Goal: Transaction & Acquisition: Purchase product/service

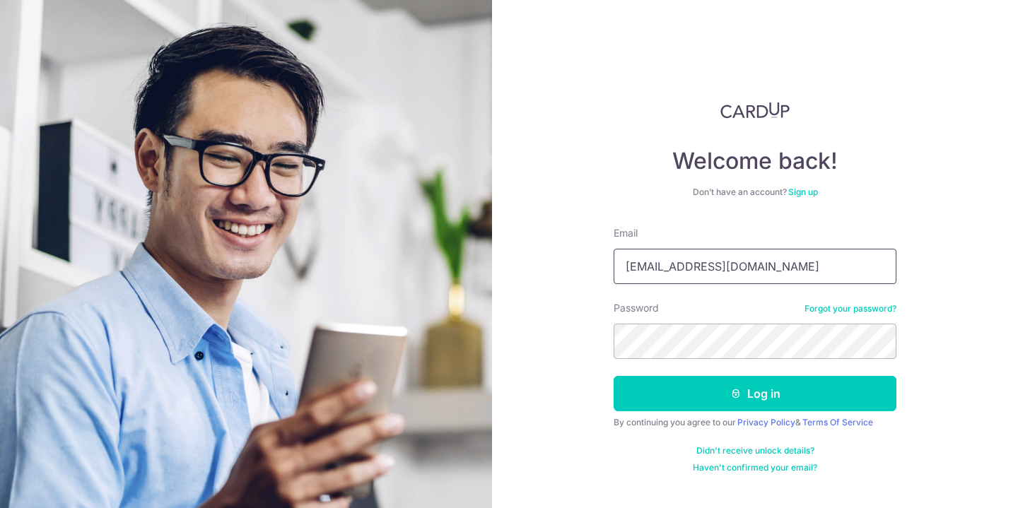
type input "marilynllchia@gmail.com"
click at [850, 310] on link "Forgot your password?" at bounding box center [850, 308] width 92 height 11
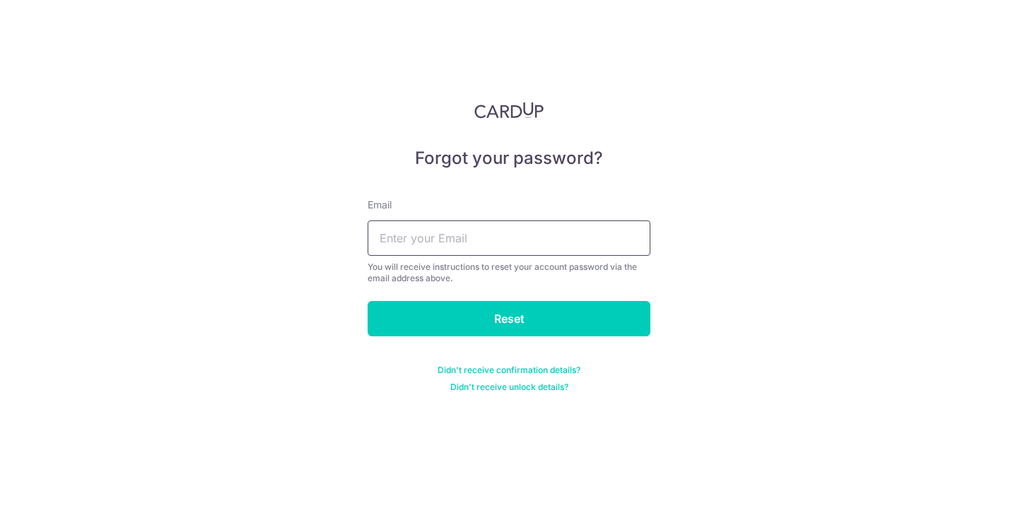
click at [522, 231] on input "text" at bounding box center [509, 238] width 283 height 35
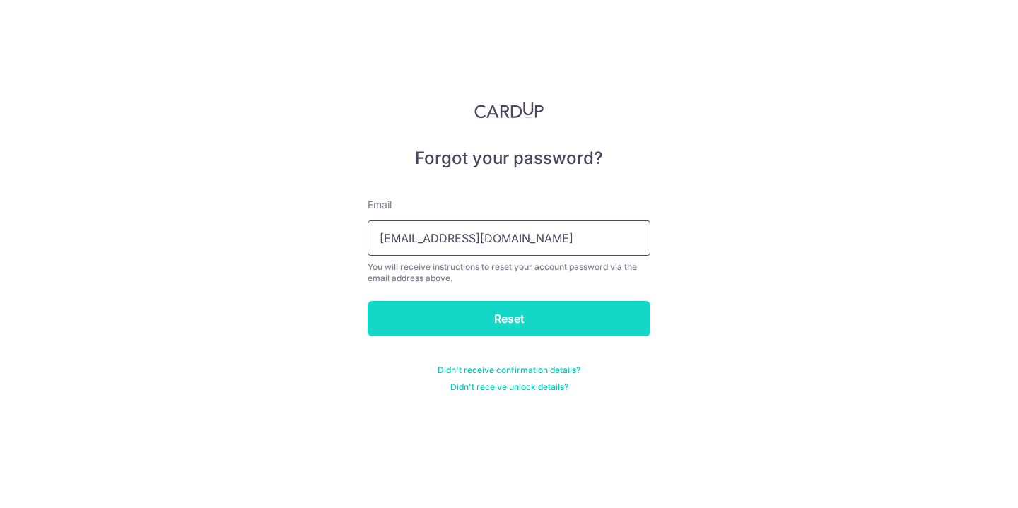
type input "[EMAIL_ADDRESS][DOMAIN_NAME]"
click at [531, 315] on input "Reset" at bounding box center [509, 318] width 283 height 35
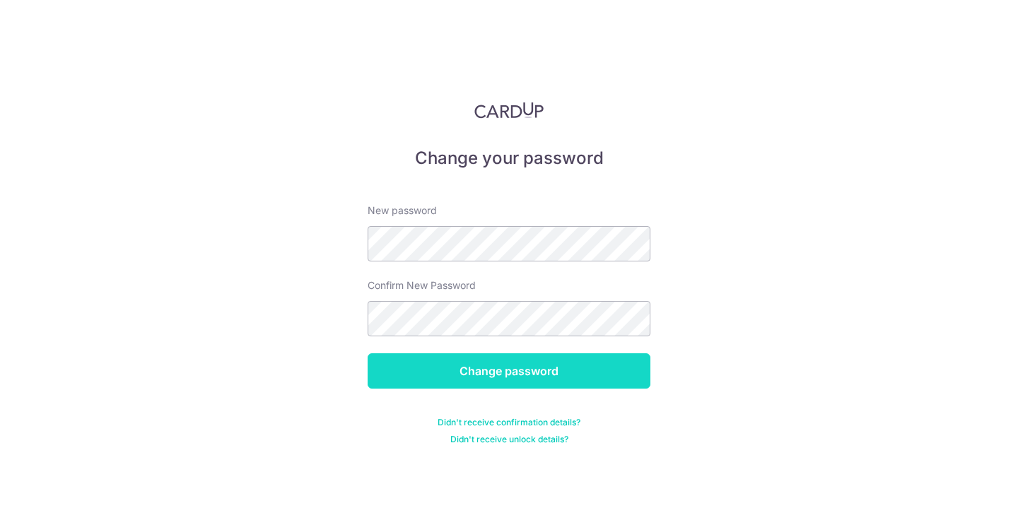
click at [533, 365] on input "Change password" at bounding box center [509, 370] width 283 height 35
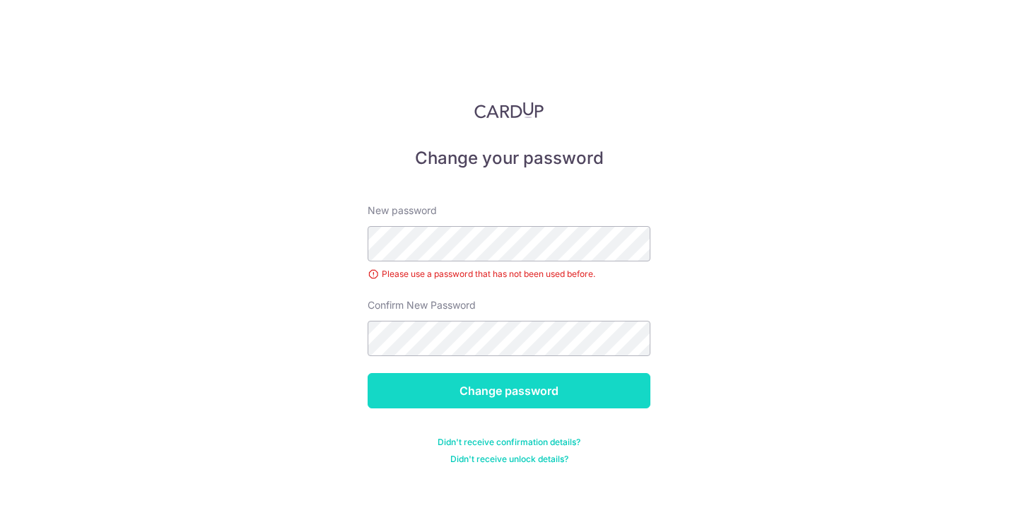
click at [482, 389] on input "Change password" at bounding box center [509, 390] width 283 height 35
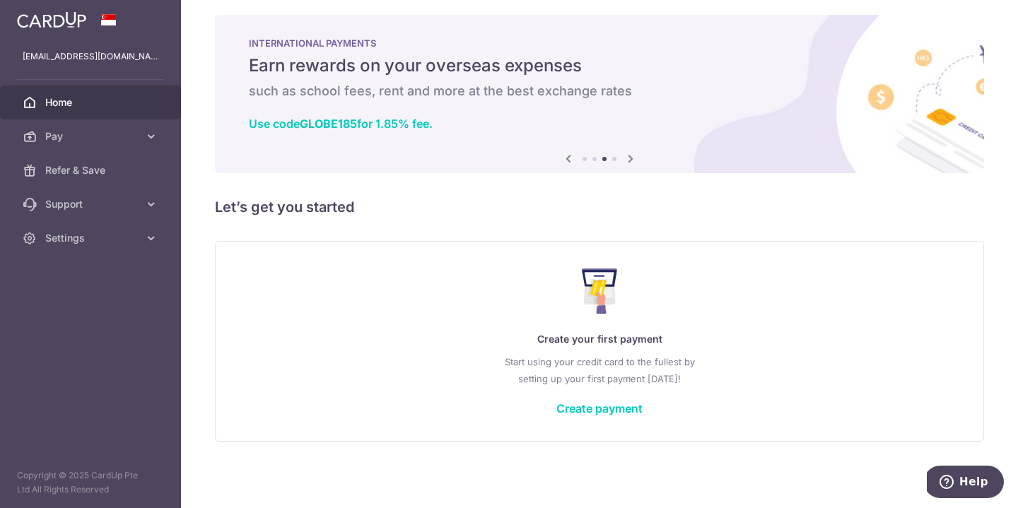
scroll to position [8, 0]
click at [143, 131] on link "Pay" at bounding box center [90, 136] width 181 height 34
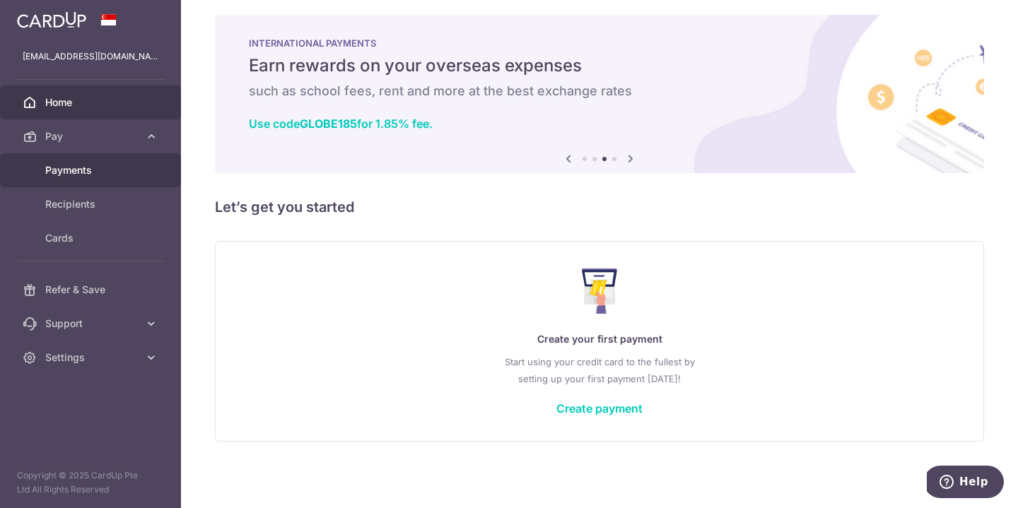
click at [87, 171] on span "Payments" at bounding box center [91, 170] width 93 height 14
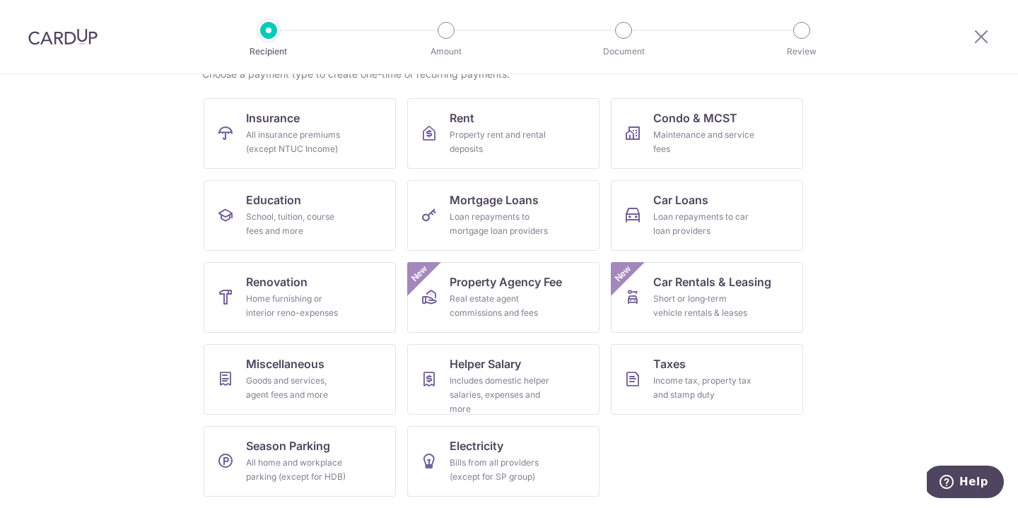
scroll to position [124, 0]
click at [693, 359] on link "Taxes Income tax, property tax and stamp duty" at bounding box center [707, 379] width 192 height 71
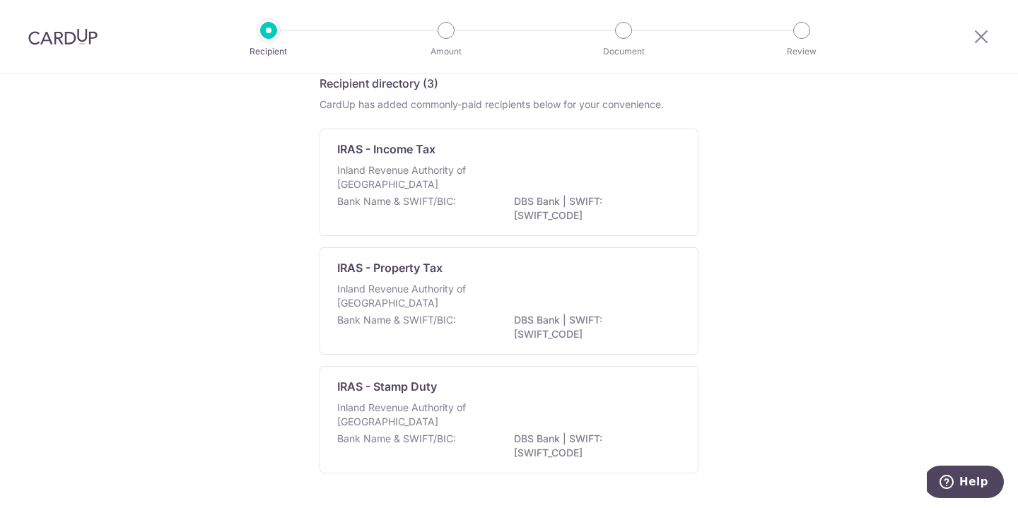
scroll to position [71, 0]
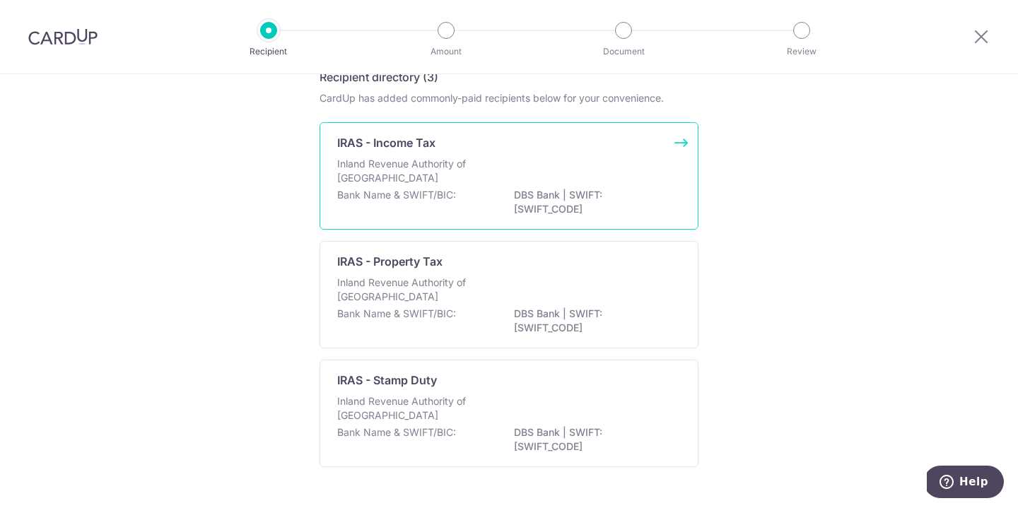
click at [425, 164] on p "Inland Revenue Authority of [GEOGRAPHIC_DATA]" at bounding box center [412, 171] width 150 height 28
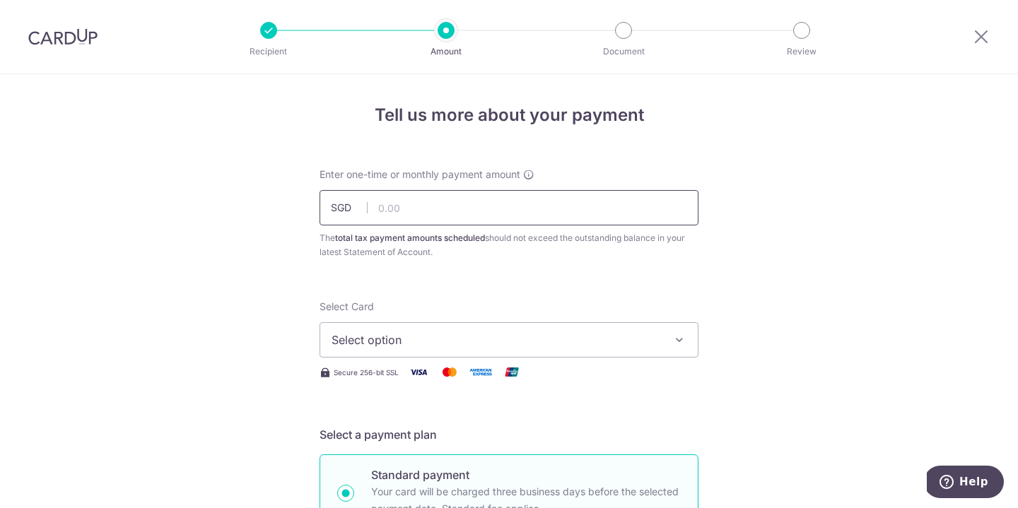
click at [492, 212] on input "text" at bounding box center [508, 207] width 379 height 35
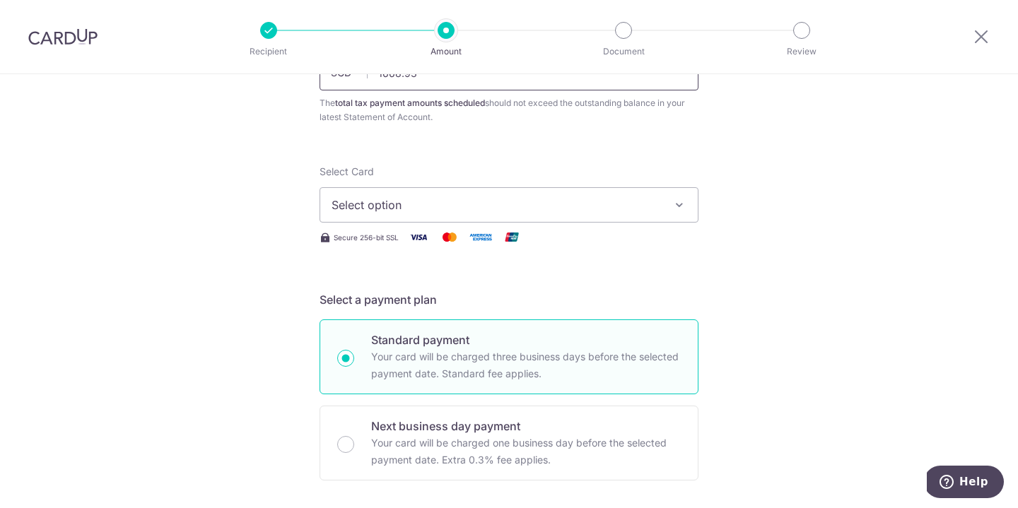
scroll to position [165, 0]
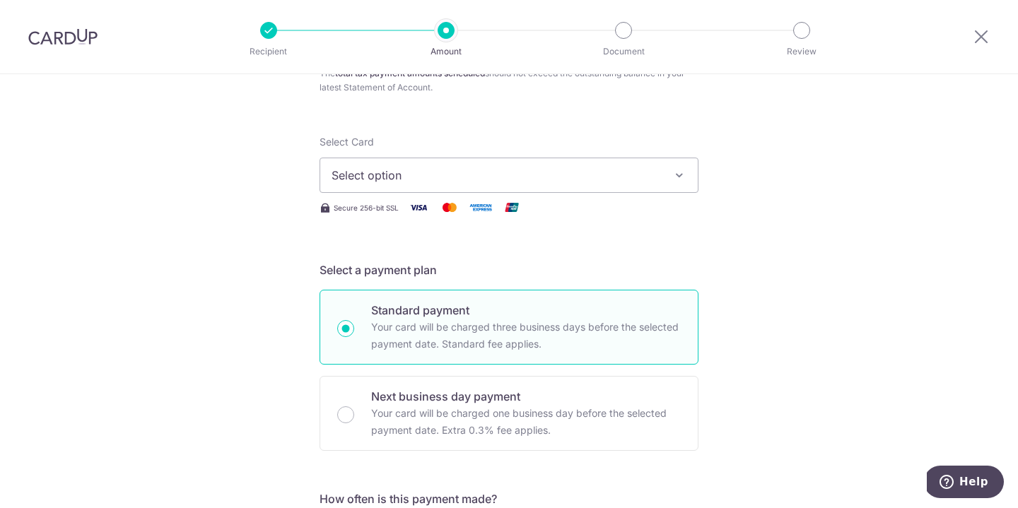
type input "1,668.93"
click at [674, 180] on icon "button" at bounding box center [679, 175] width 14 height 14
click at [412, 211] on span "Add credit card" at bounding box center [521, 215] width 329 height 14
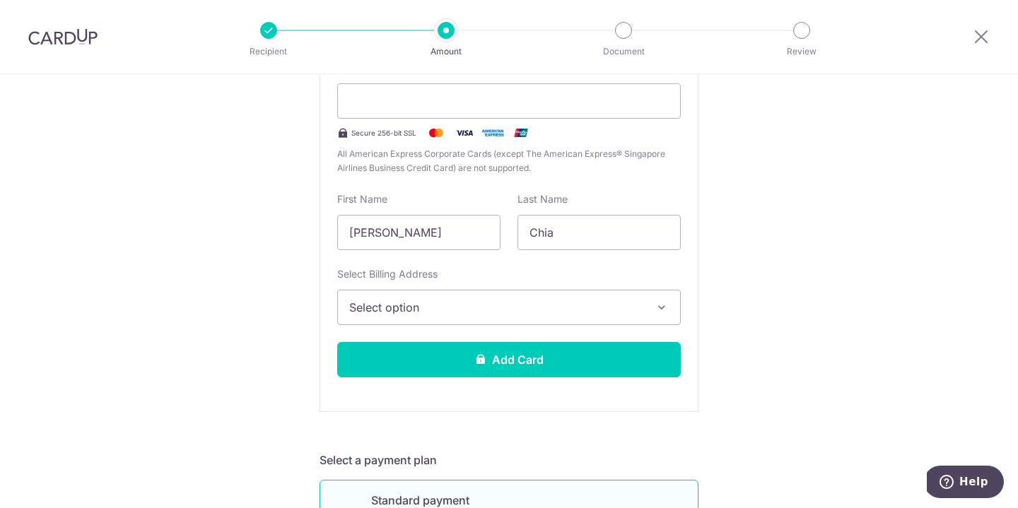
scroll to position [363, 0]
click at [417, 223] on input "Lay Ling" at bounding box center [418, 231] width 163 height 35
type input "Marilyn"
click at [505, 294] on button "Select option" at bounding box center [508, 306] width 343 height 35
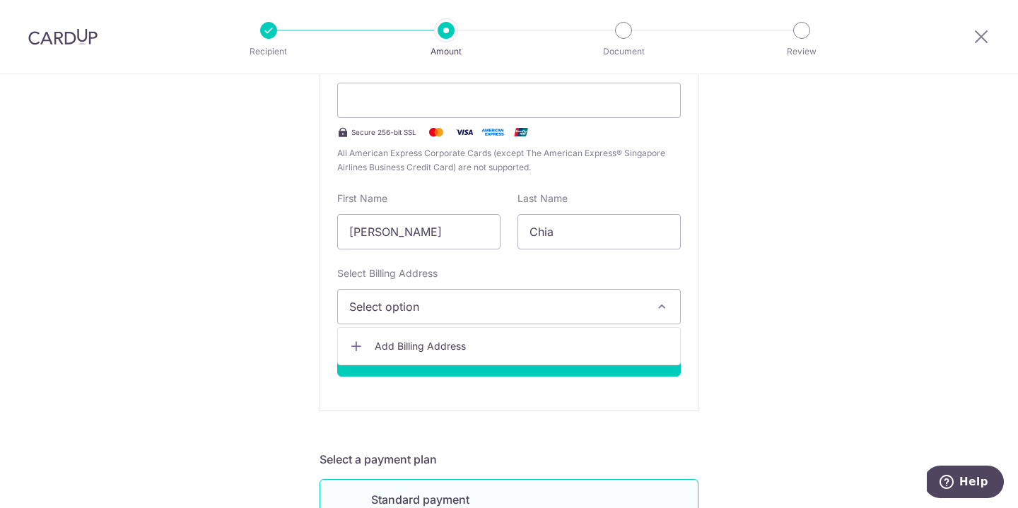
click at [435, 351] on span "Add Billing Address" at bounding box center [522, 346] width 294 height 14
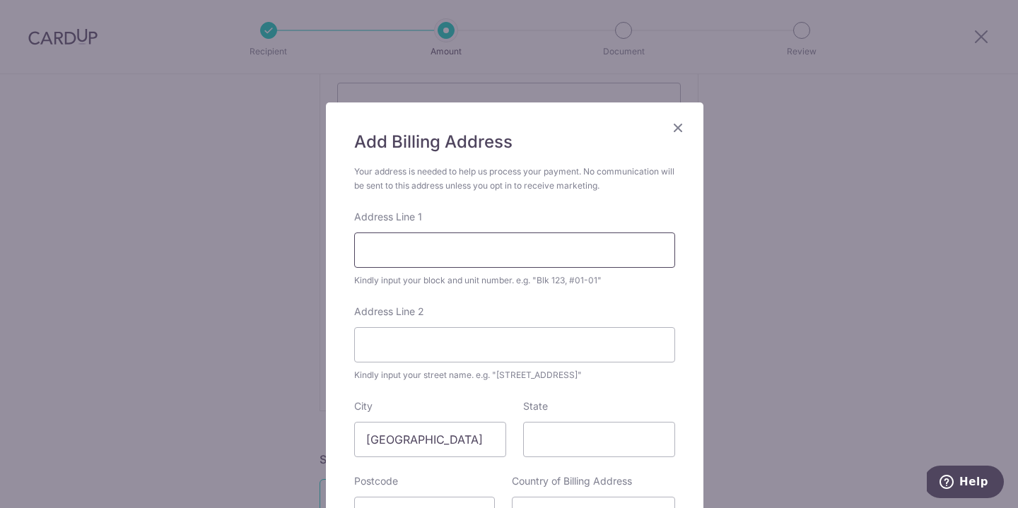
click at [472, 255] on input "Address Line 1" at bounding box center [514, 250] width 321 height 35
type input "106 Spottiswoode Park Road"
click at [484, 336] on input "Address Line 2" at bounding box center [514, 344] width 321 height 35
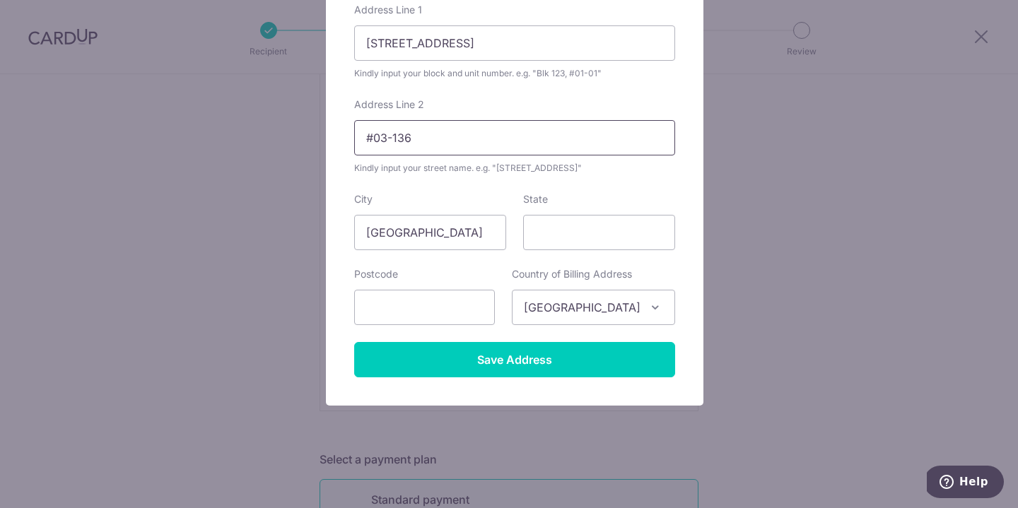
scroll to position [207, 0]
type input "#03-136"
click at [441, 311] on input "text" at bounding box center [424, 307] width 141 height 35
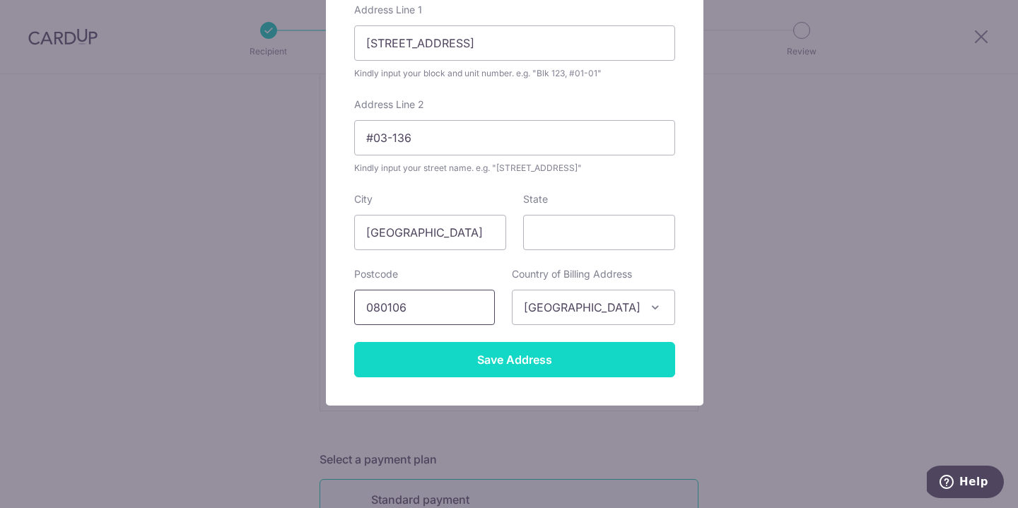
type input "080106"
click at [515, 358] on input "Save Address" at bounding box center [514, 359] width 321 height 35
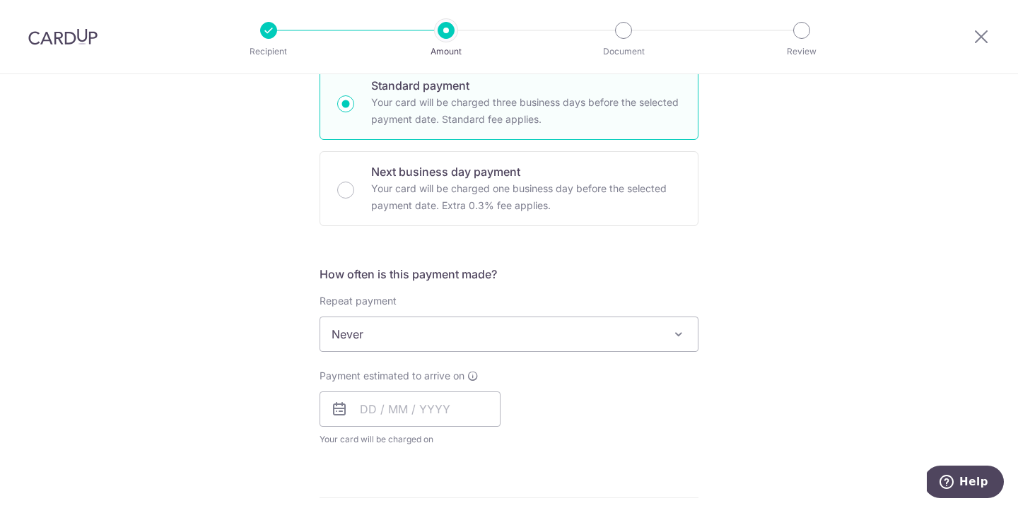
scroll to position [810, 0]
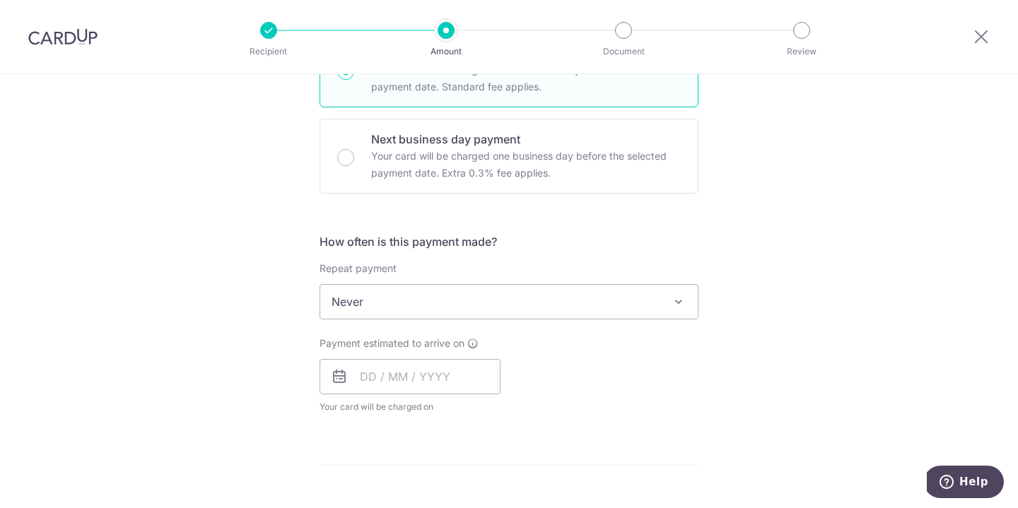
click at [681, 305] on span at bounding box center [678, 301] width 17 height 17
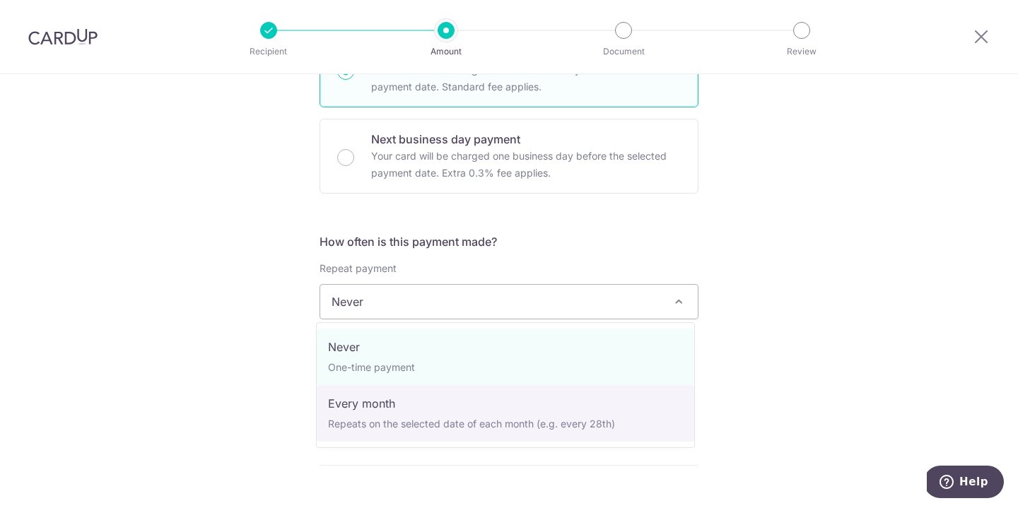
select select "3"
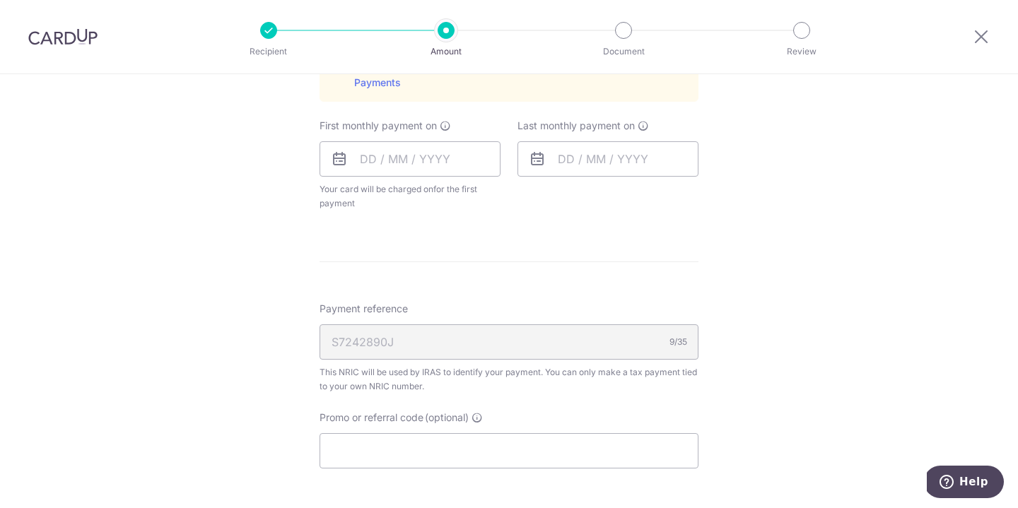
scroll to position [1176, 0]
click at [423, 163] on input "text" at bounding box center [409, 157] width 181 height 35
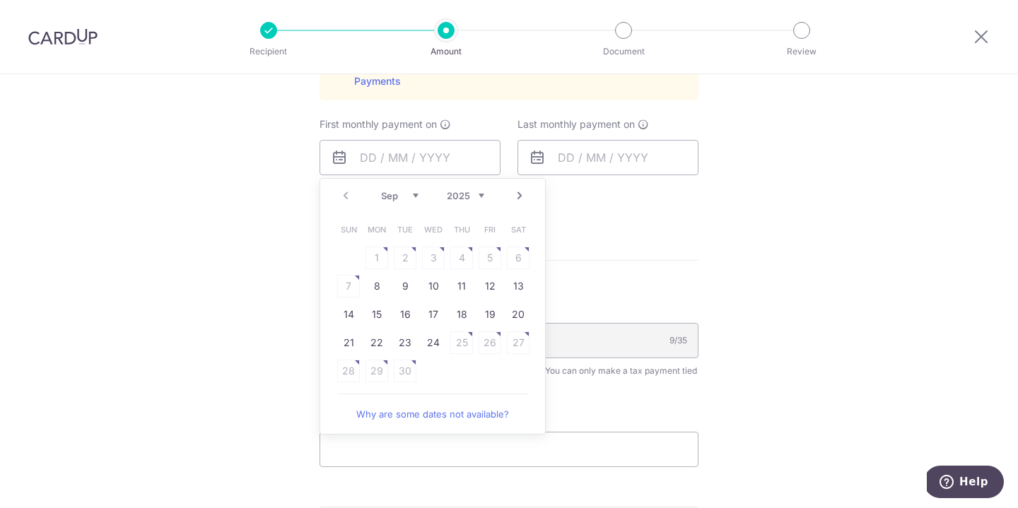
click at [342, 284] on table "Sun Mon Tue Wed Thu Fri Sat 1 2 3 4 5 6 7 8 9 10 11 12 13 14 15 16 17 18 19 20 …" at bounding box center [433, 301] width 198 height 170
click at [378, 411] on link "Why are some dates not available?" at bounding box center [432, 414] width 191 height 28
click at [406, 194] on select "Sep Oct Nov Dec" at bounding box center [399, 195] width 37 height 11
click at [402, 283] on link "7" at bounding box center [405, 286] width 23 height 23
type input "07/10/2025"
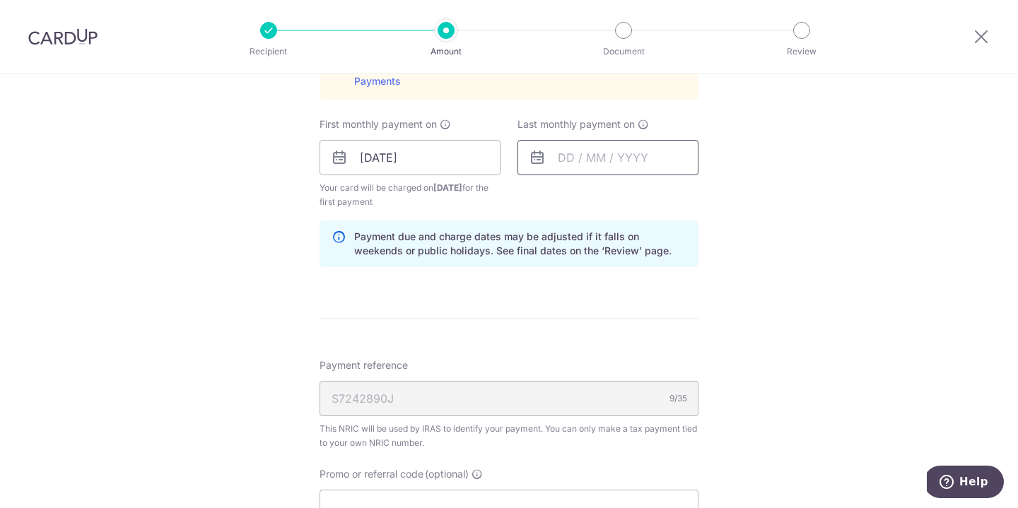
click at [599, 152] on input "text" at bounding box center [607, 157] width 181 height 35
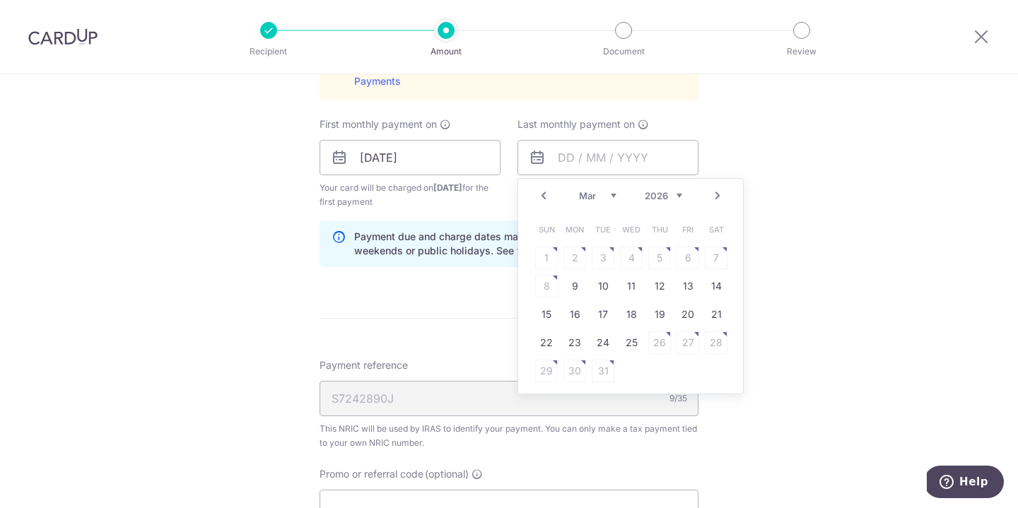
click at [709, 253] on table "Sun Mon Tue Wed Thu Fri Sat 1 2 3 4 5 6 7 8 9 10 11 12 13 14 15 16 17 18 19 20 …" at bounding box center [631, 301] width 198 height 170
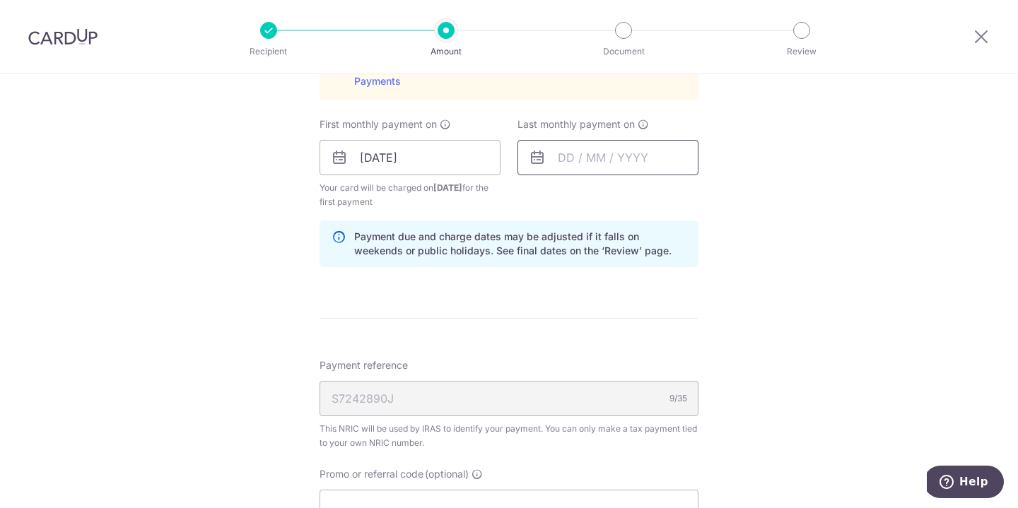
click at [576, 160] on input "text" at bounding box center [607, 157] width 181 height 35
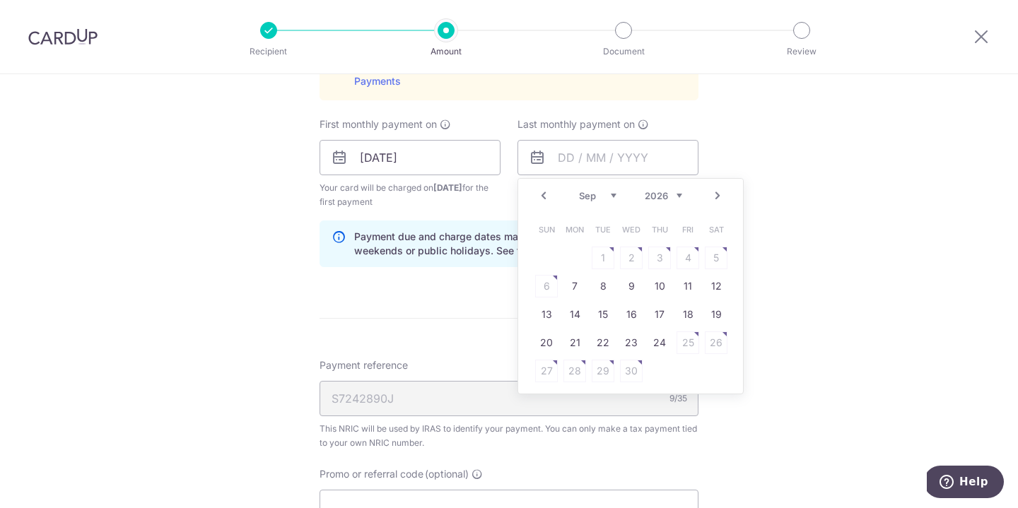
click at [610, 192] on select "Jan Feb Mar Apr May Jun Jul Aug Sep Oct" at bounding box center [597, 195] width 37 height 11
click at [571, 341] on link "23" at bounding box center [574, 342] width 23 height 23
type input "23/02/2026"
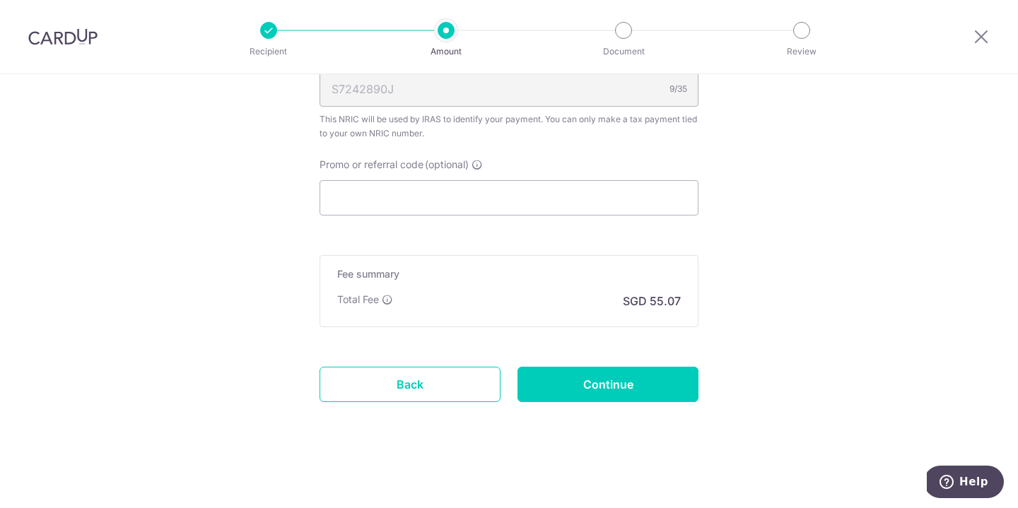
scroll to position [1486, 0]
click at [445, 196] on input "Promo or referral code (optional)" at bounding box center [508, 197] width 379 height 35
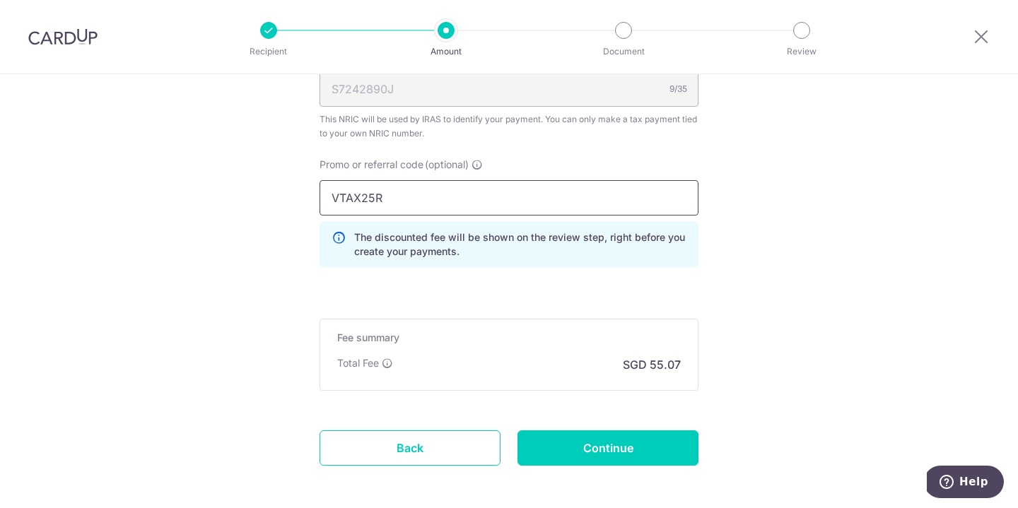
type input "VTAX25R"
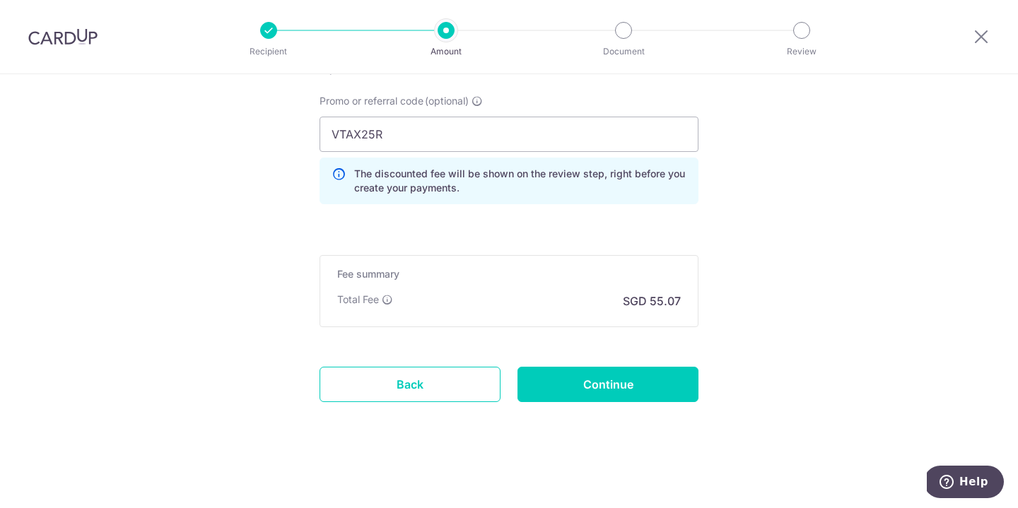
scroll to position [1549, 0]
click at [580, 381] on input "Continue" at bounding box center [607, 384] width 181 height 35
type input "Create Schedule"
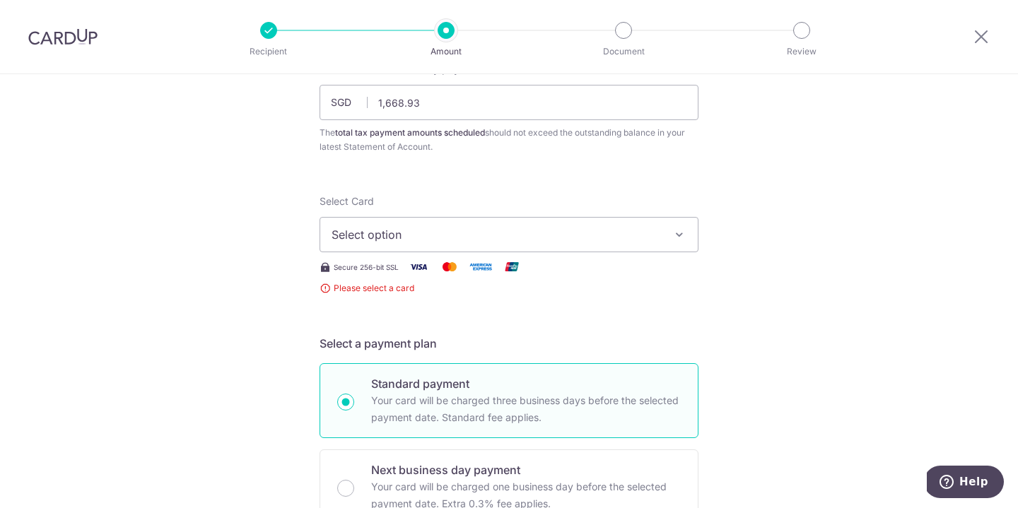
scroll to position [110, 0]
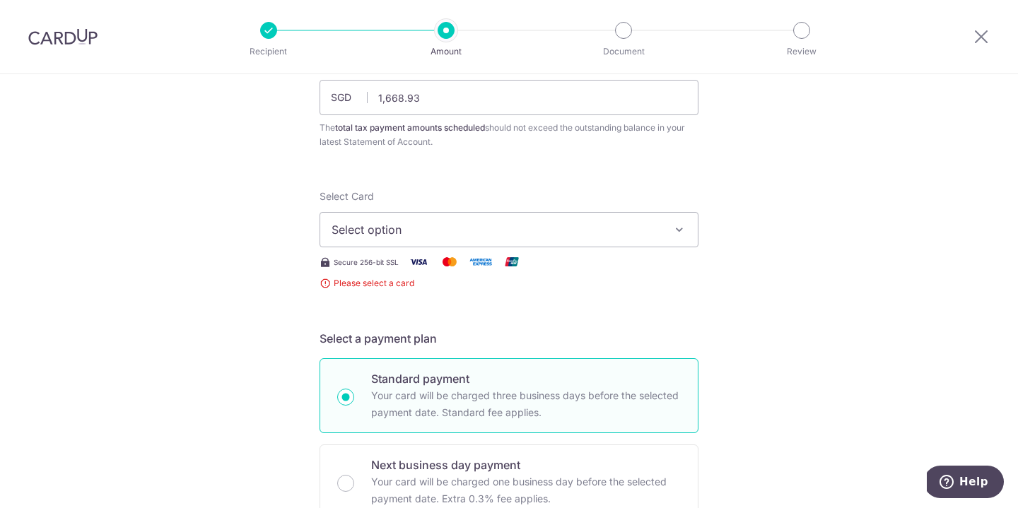
click at [674, 233] on icon "button" at bounding box center [679, 230] width 14 height 14
click at [481, 274] on span "Add credit card" at bounding box center [521, 269] width 329 height 14
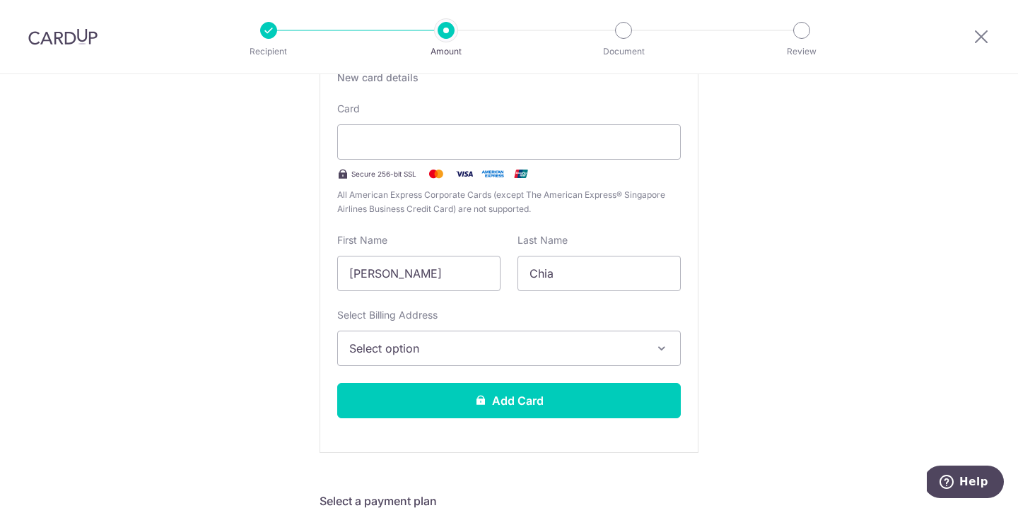
scroll to position [341, 0]
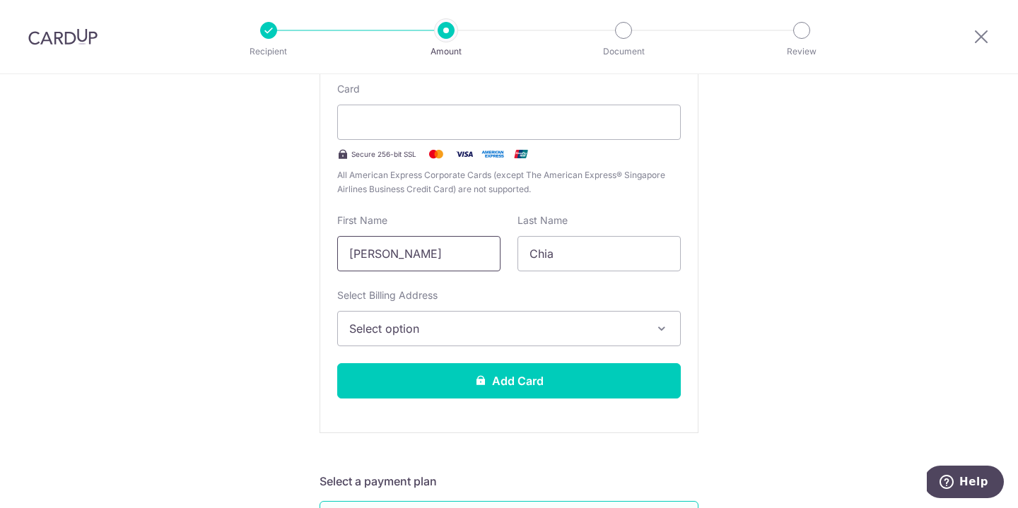
click at [437, 260] on input "Lay Ling" at bounding box center [418, 253] width 163 height 35
type input "L"
type input "Marilyn"
click at [657, 327] on icon "button" at bounding box center [661, 329] width 14 height 14
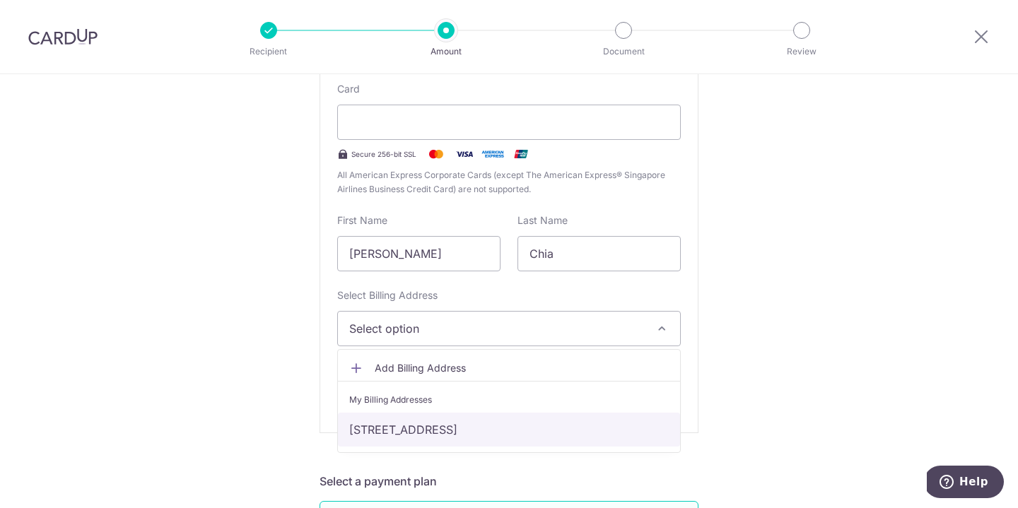
click at [600, 426] on link "106 Spottiswoode Park Road, #03-136, Singapore, Singapore-080106" at bounding box center [509, 430] width 342 height 34
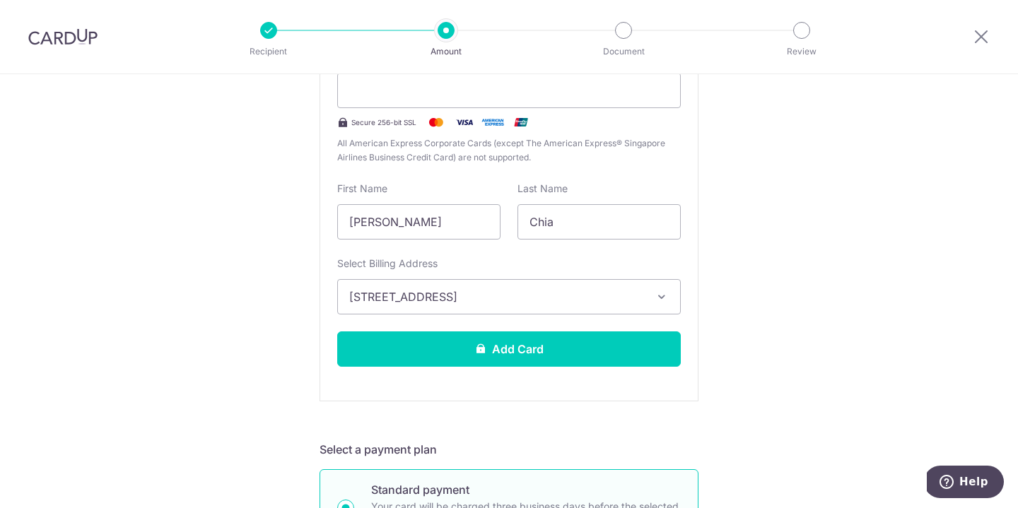
scroll to position [372, 0]
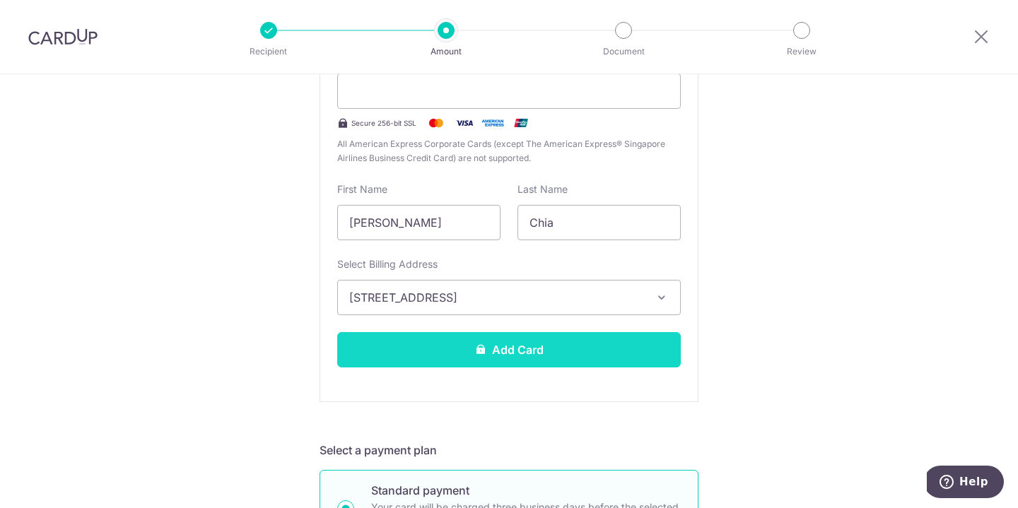
click at [496, 348] on button "Add Card" at bounding box center [508, 349] width 343 height 35
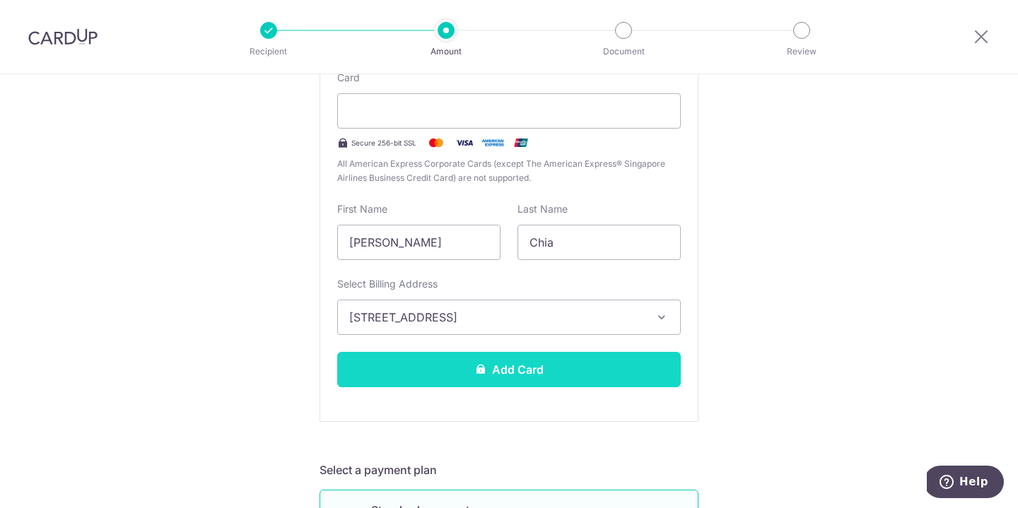
click at [492, 377] on button "Add Card" at bounding box center [508, 369] width 343 height 35
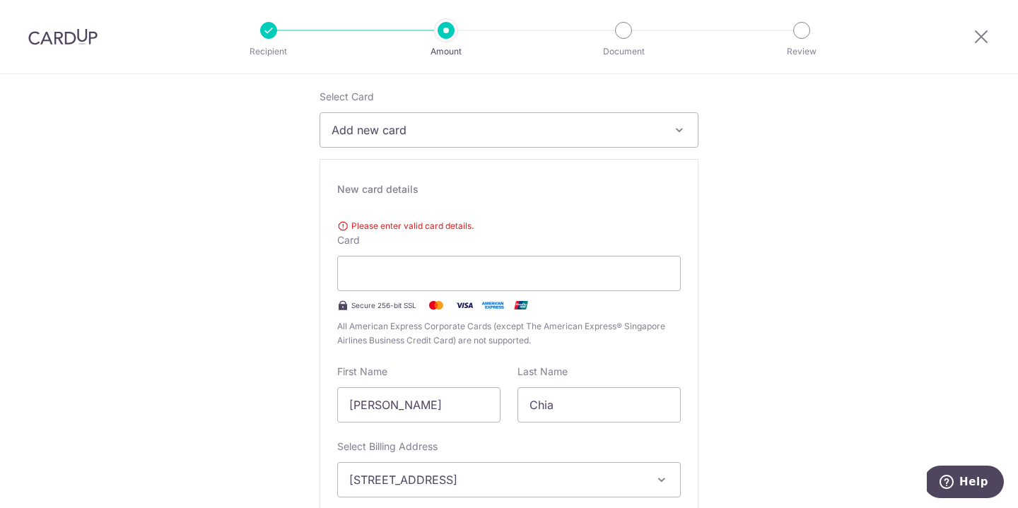
scroll to position [212, 0]
click at [341, 223] on span "Please enter valid card details." at bounding box center [508, 224] width 343 height 14
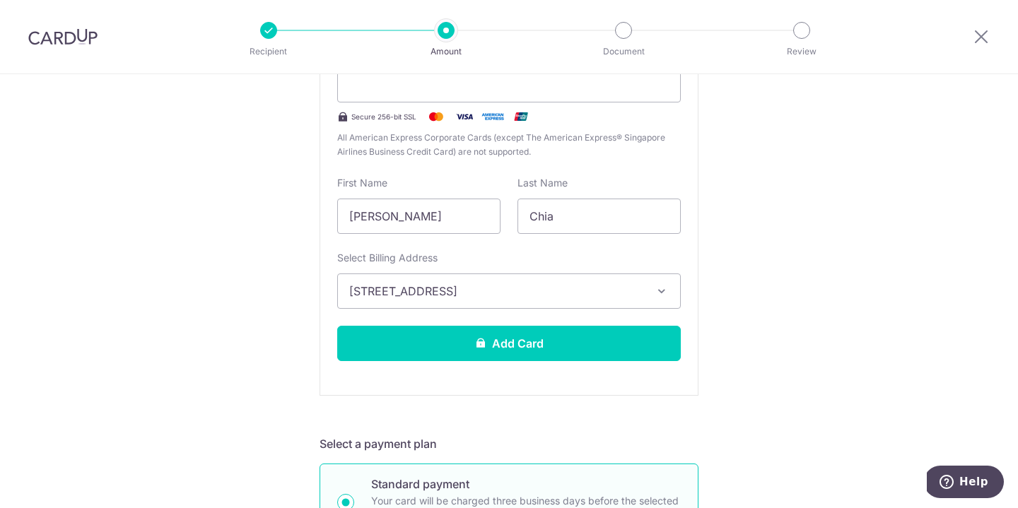
scroll to position [383, 0]
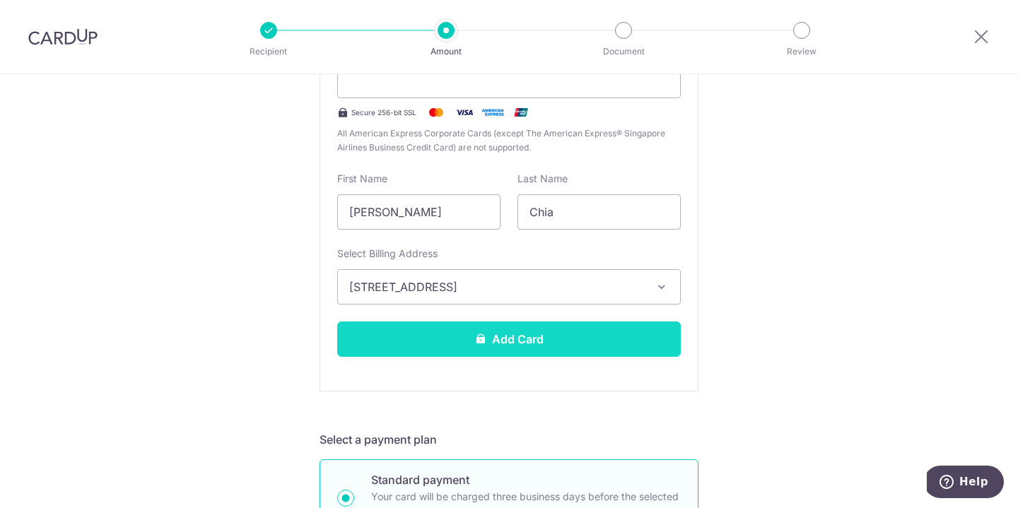
click at [487, 339] on button "Add Card" at bounding box center [508, 339] width 343 height 35
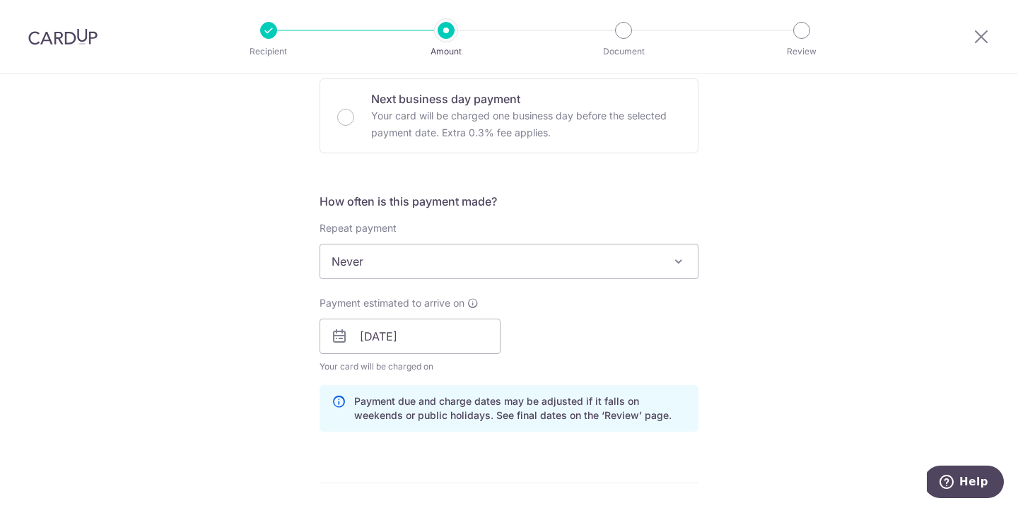
scroll to position [495, 0]
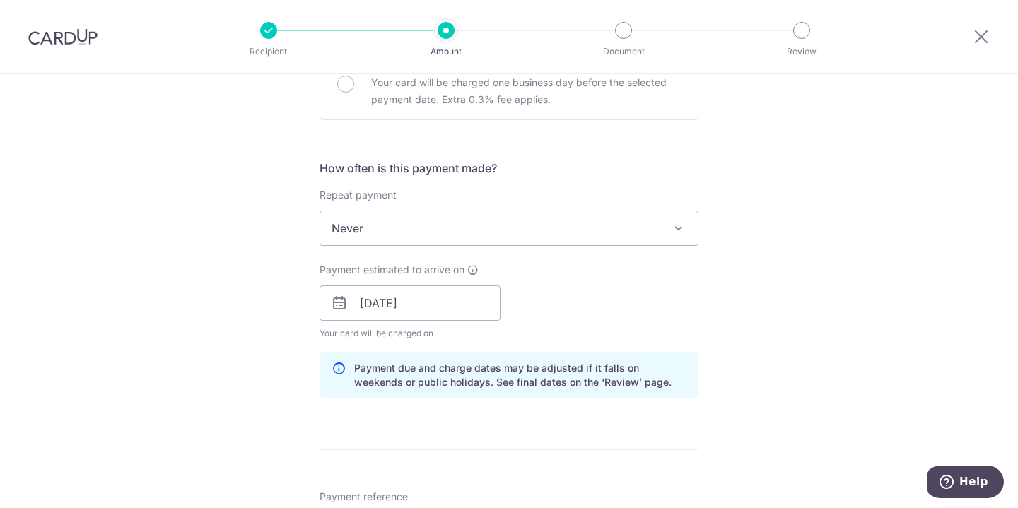
click at [671, 231] on span at bounding box center [678, 228] width 17 height 17
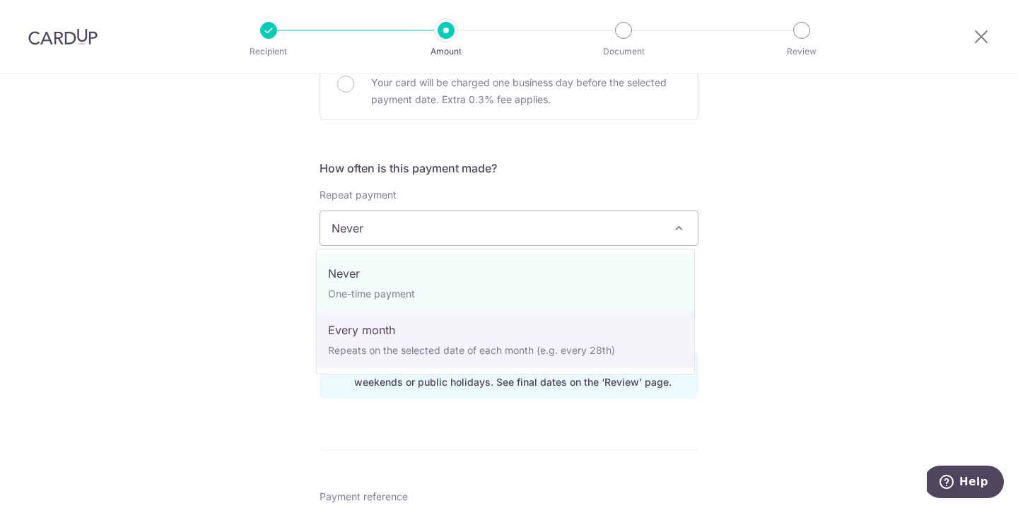
select select "3"
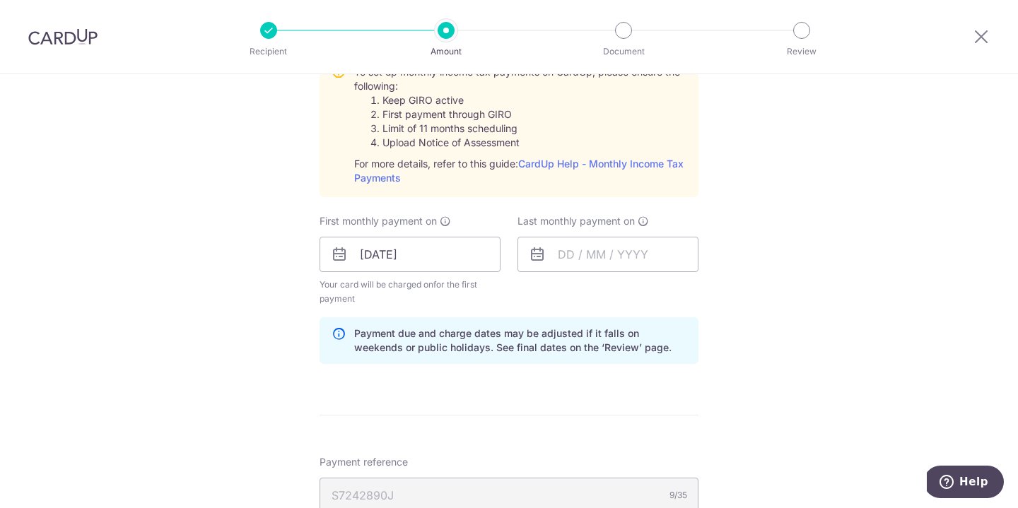
scroll to position [695, 0]
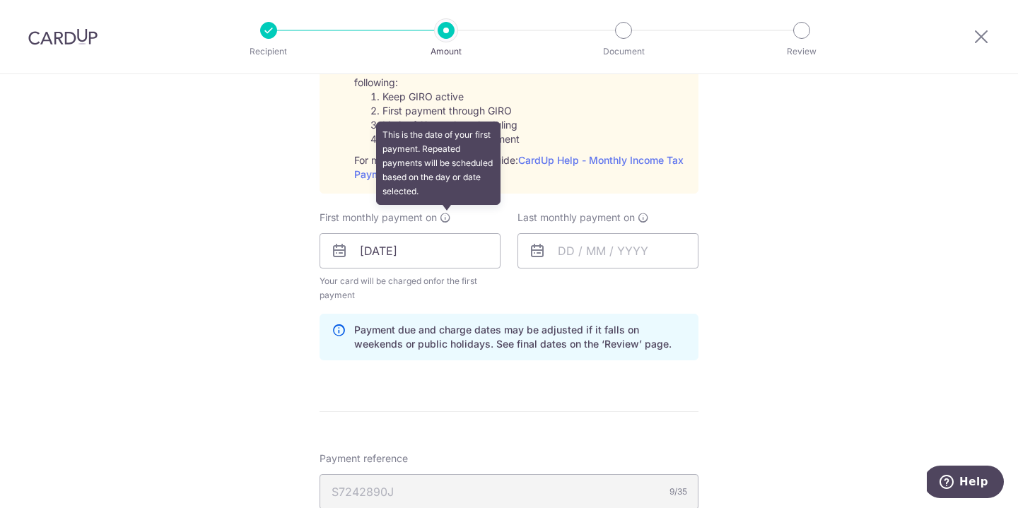
click at [444, 216] on icon at bounding box center [445, 217] width 11 height 11
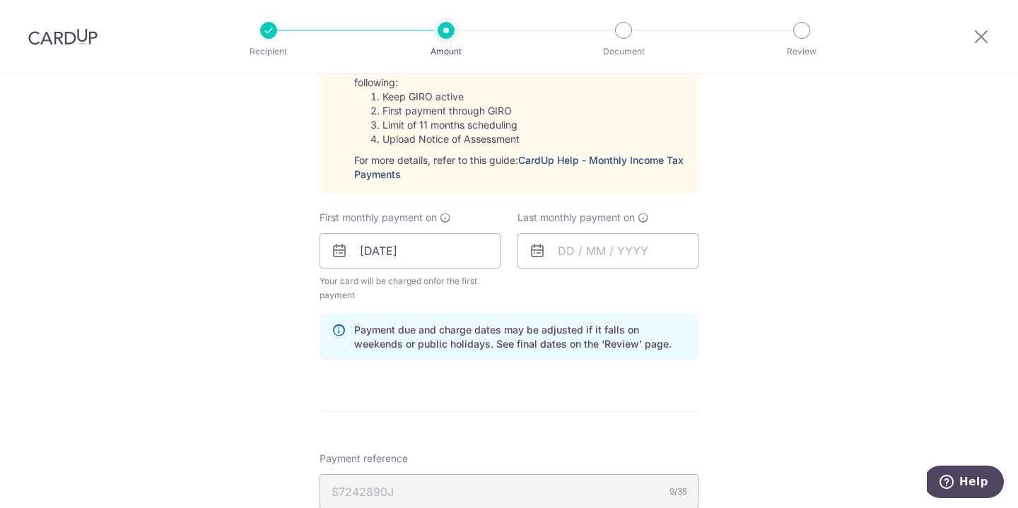
click at [603, 158] on link "CardUp Help - Monthly Income Tax Payments" at bounding box center [518, 167] width 329 height 26
click at [398, 230] on div "First monthly payment on 07/10/2025 Your card will be charged on for the first …" at bounding box center [409, 257] width 181 height 92
click at [405, 256] on input "07/10/2025" at bounding box center [409, 250] width 181 height 35
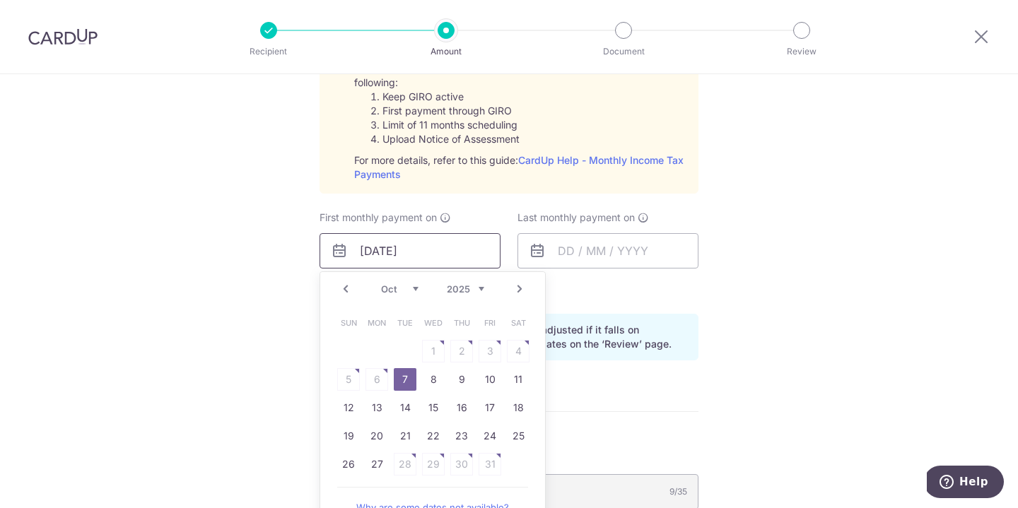
click at [459, 251] on input "07/10/2025" at bounding box center [409, 250] width 181 height 35
click at [638, 243] on input "text" at bounding box center [607, 250] width 181 height 35
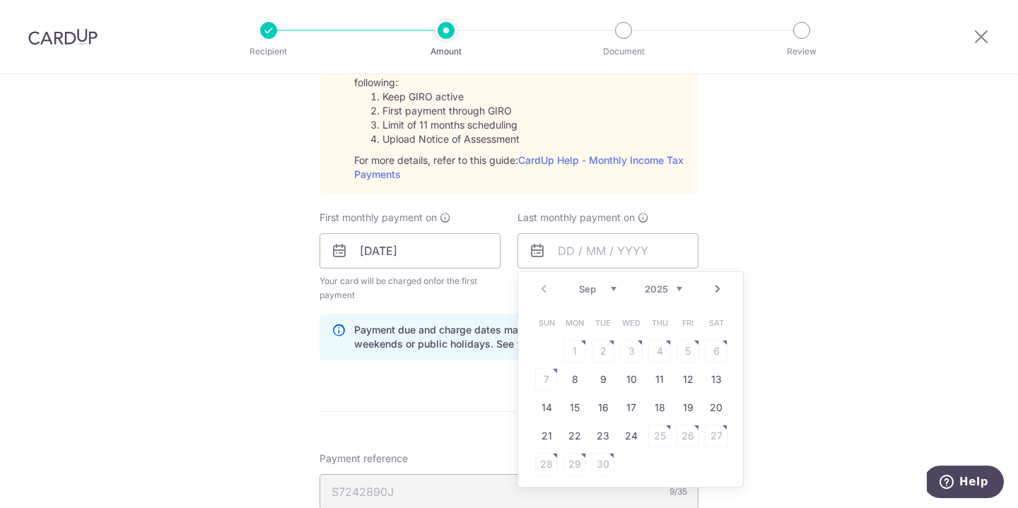
click at [671, 288] on select "2025 2026" at bounding box center [663, 288] width 37 height 11
click at [610, 287] on select "Jan Feb Mar Apr May Jun Jul Aug Sep Oct" at bounding box center [597, 288] width 37 height 11
click at [568, 439] on link "23" at bounding box center [574, 436] width 23 height 23
type input "23/02/2026"
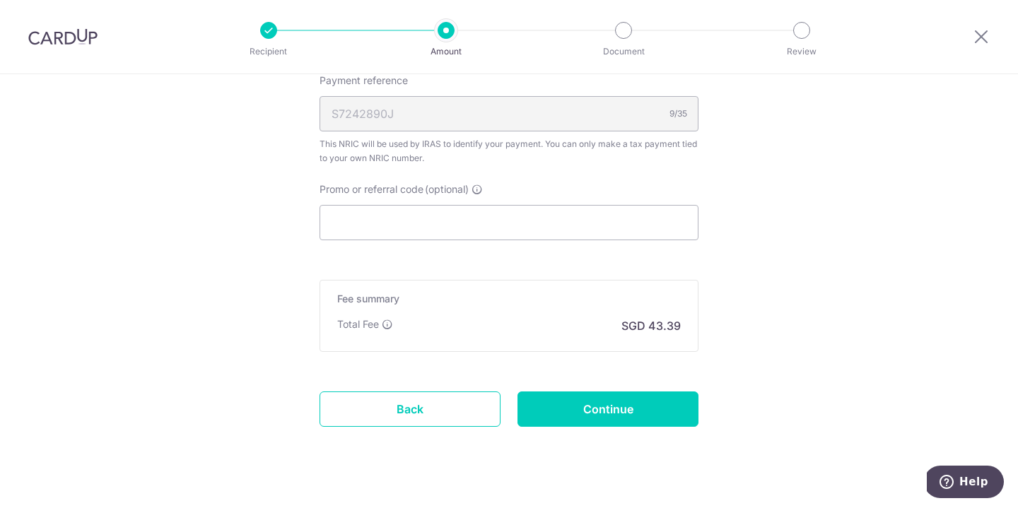
scroll to position [1088, 0]
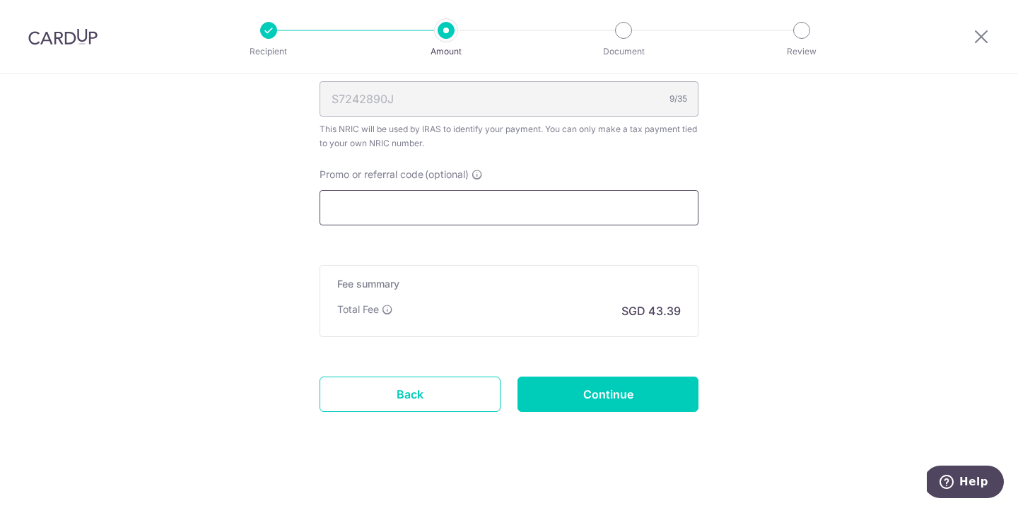
click at [376, 211] on input "Promo or referral code (optional)" at bounding box center [508, 207] width 379 height 35
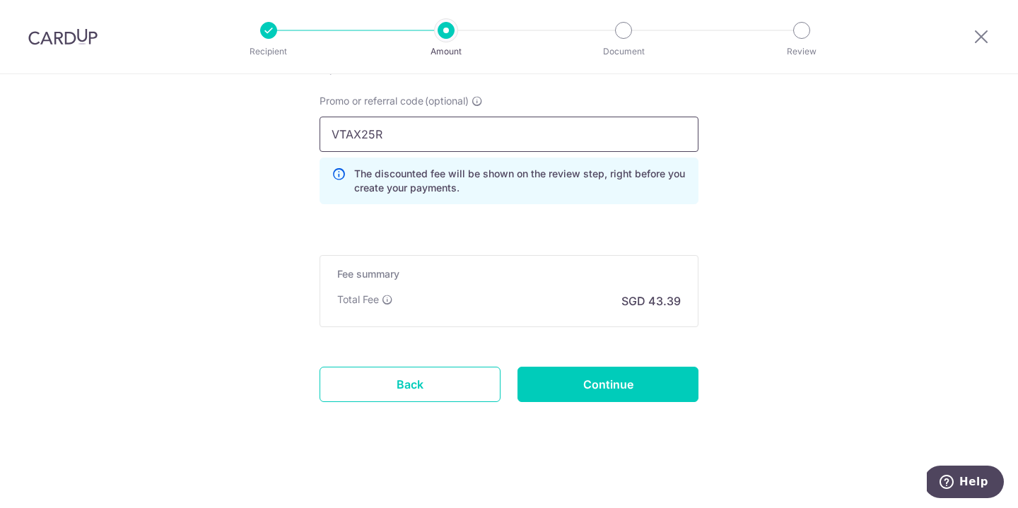
scroll to position [1161, 0]
type input "VTAX25R"
click at [598, 382] on input "Continue" at bounding box center [607, 384] width 181 height 35
type input "Create Schedule"
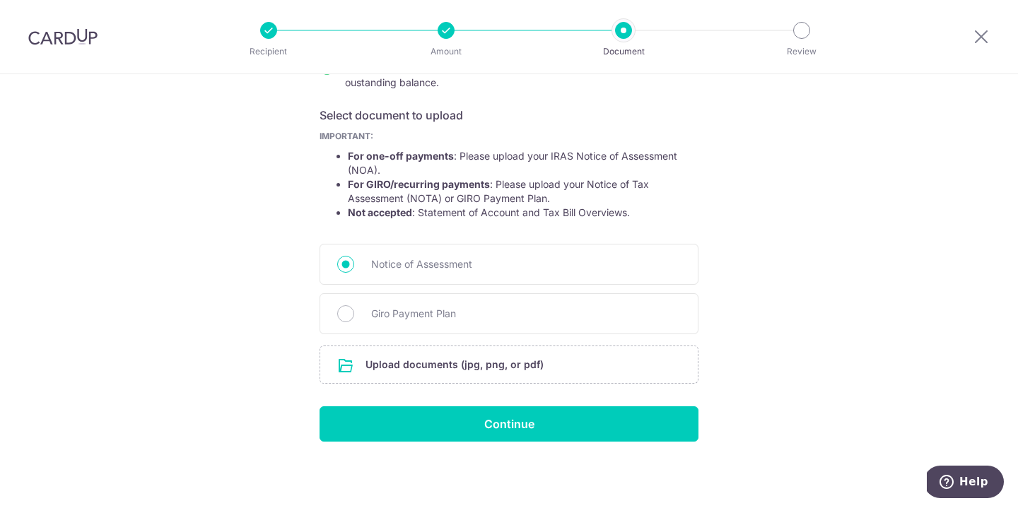
scroll to position [213, 0]
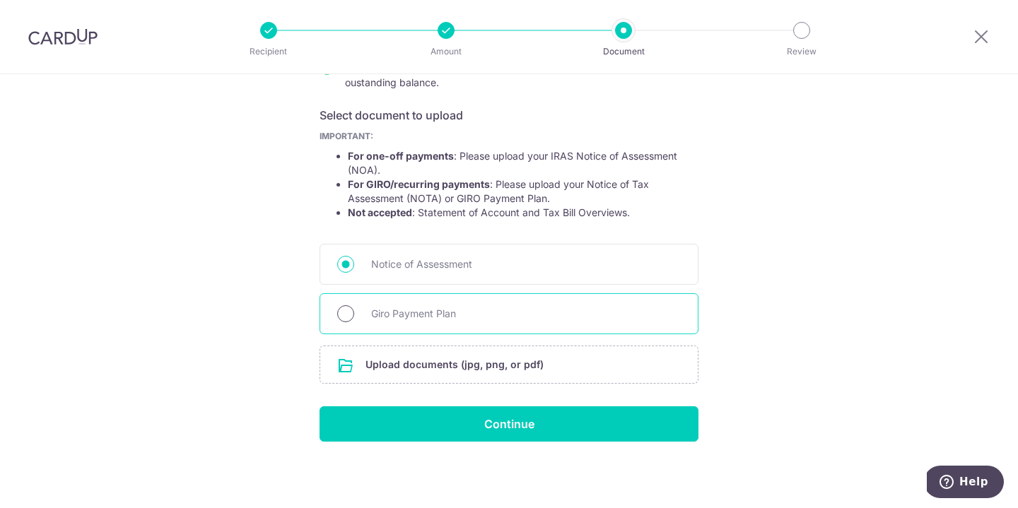
click at [344, 310] on input "Giro Payment Plan" at bounding box center [345, 313] width 17 height 17
radio input "true"
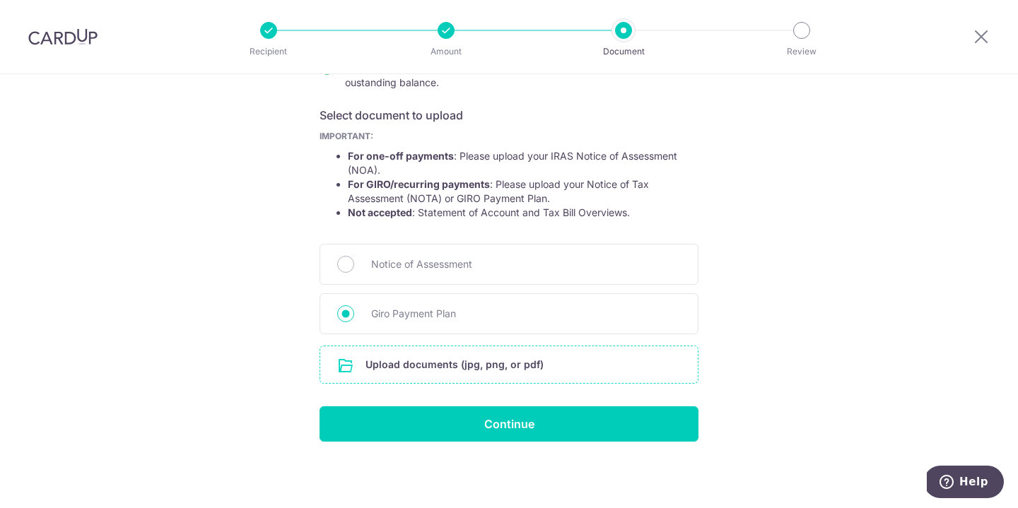
click at [450, 367] on input "file" at bounding box center [508, 364] width 377 height 37
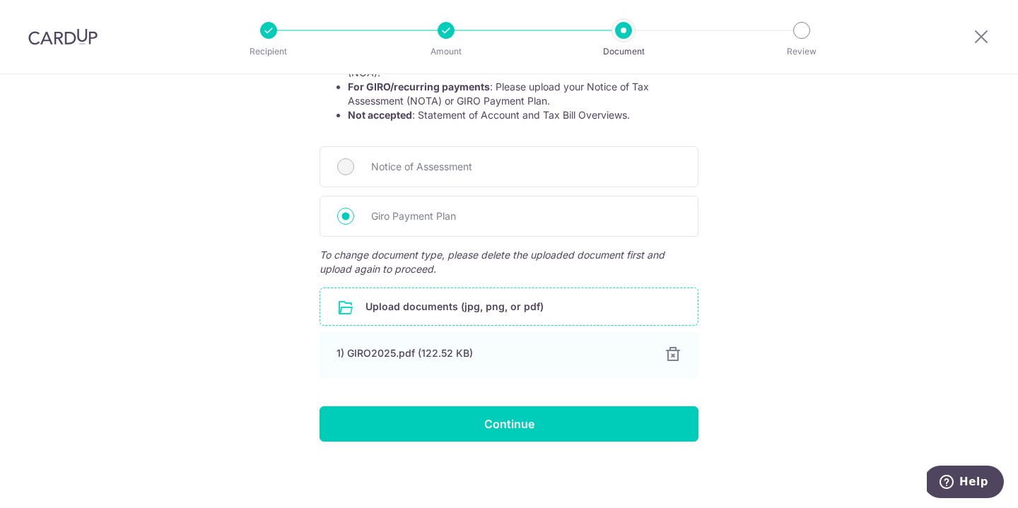
scroll to position [311, 0]
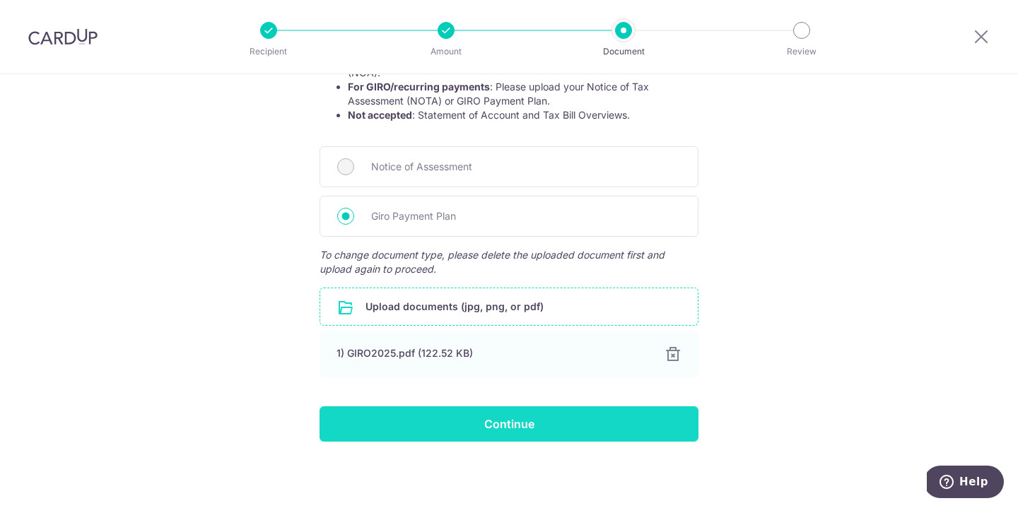
click at [480, 429] on input "Continue" at bounding box center [508, 423] width 379 height 35
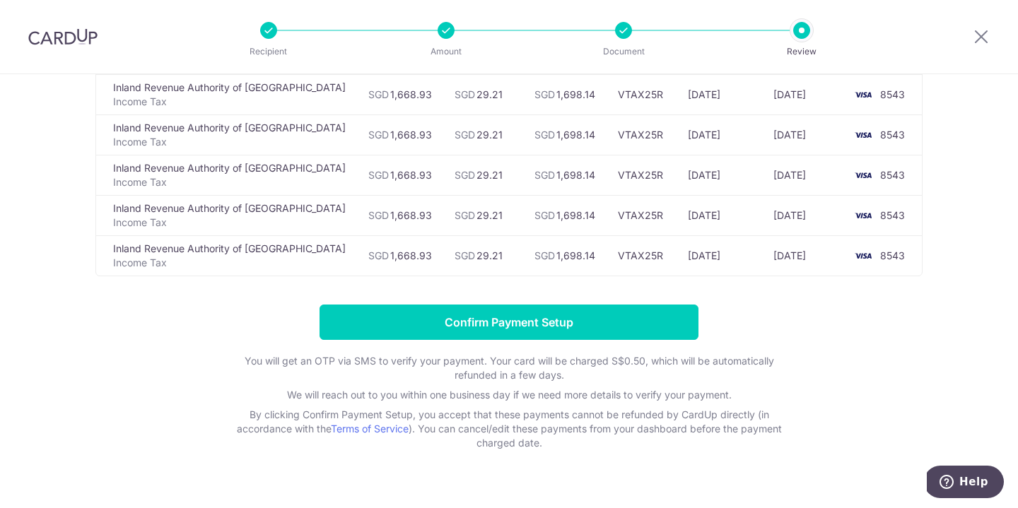
scroll to position [160, 0]
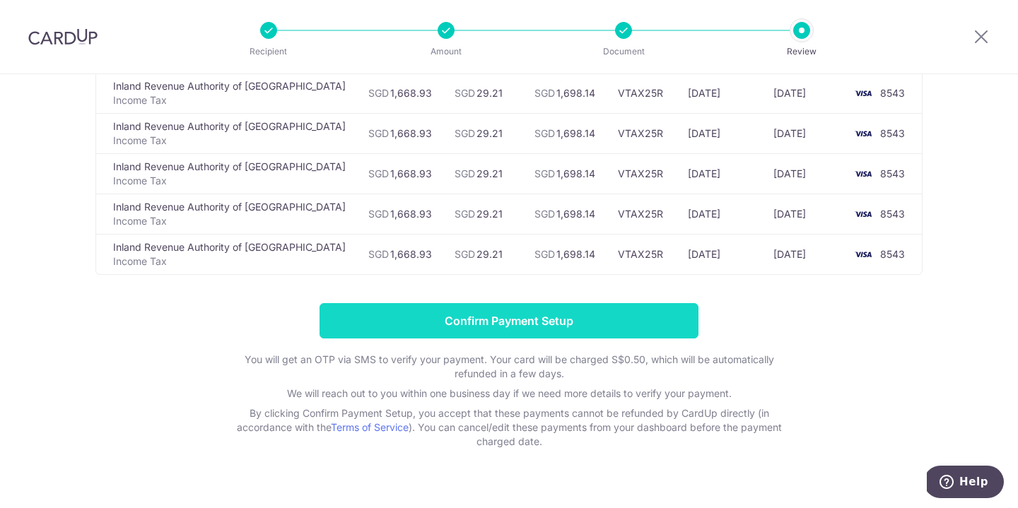
click at [511, 317] on input "Confirm Payment Setup" at bounding box center [508, 320] width 379 height 35
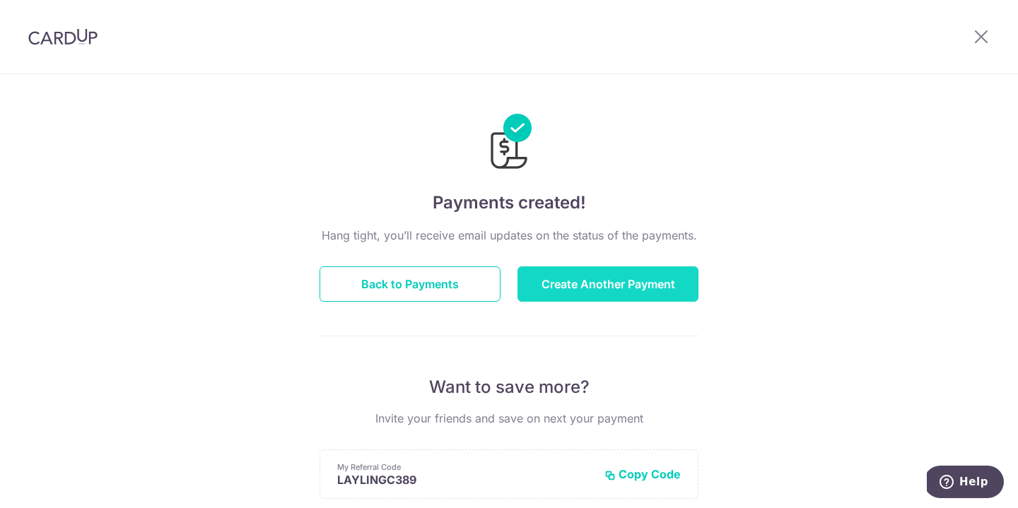
click at [591, 288] on button "Create Another Payment" at bounding box center [607, 283] width 181 height 35
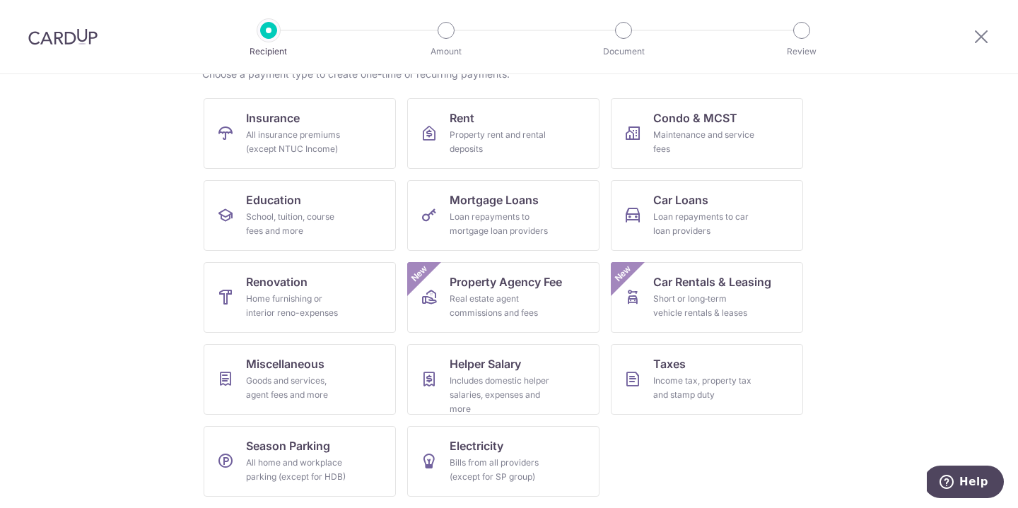
scroll to position [124, 0]
click at [269, 137] on div "All insurance premiums (except NTUC Income)" at bounding box center [297, 142] width 102 height 28
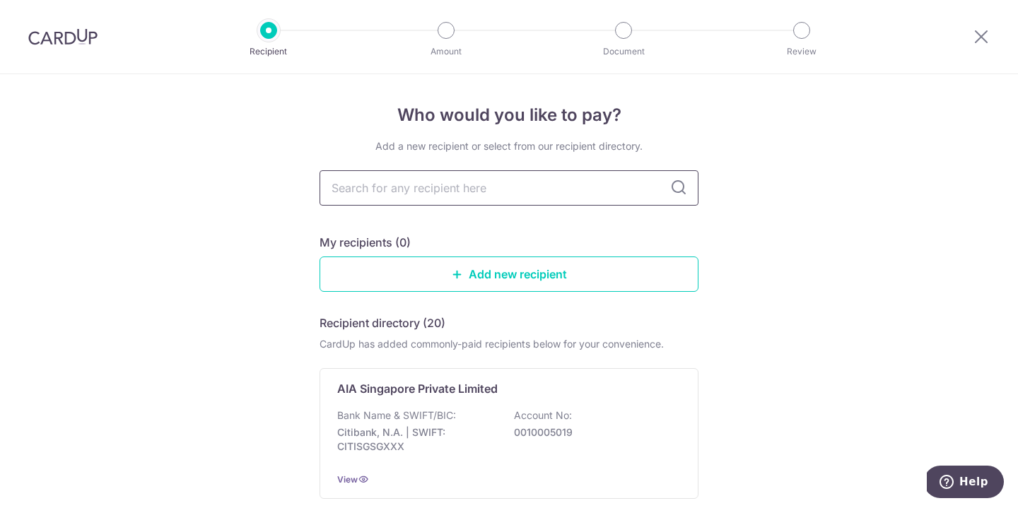
click at [513, 185] on input "text" at bounding box center [508, 187] width 379 height 35
type input "pru"
type input "prudential"
click at [674, 186] on icon at bounding box center [678, 188] width 17 height 17
click at [536, 183] on input "prudential" at bounding box center [508, 187] width 379 height 35
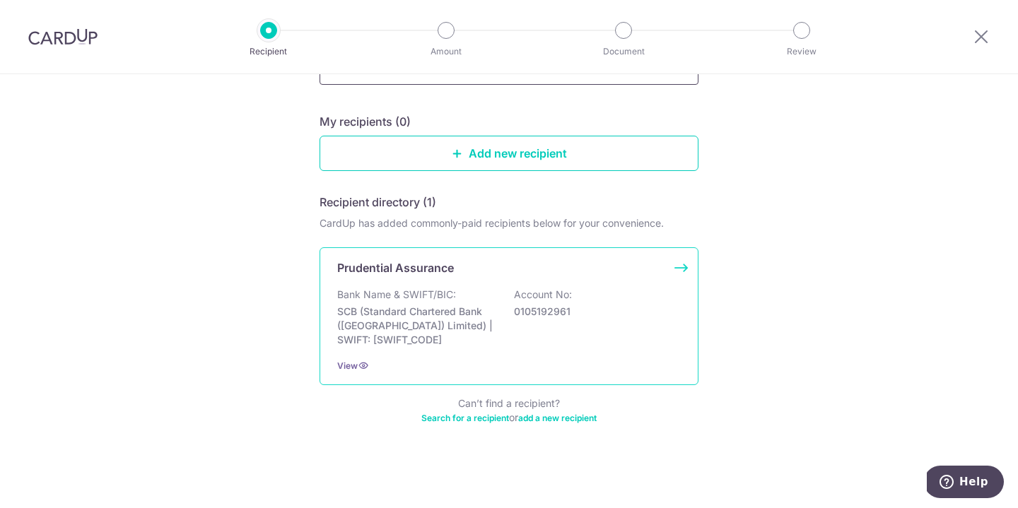
scroll to position [121, 0]
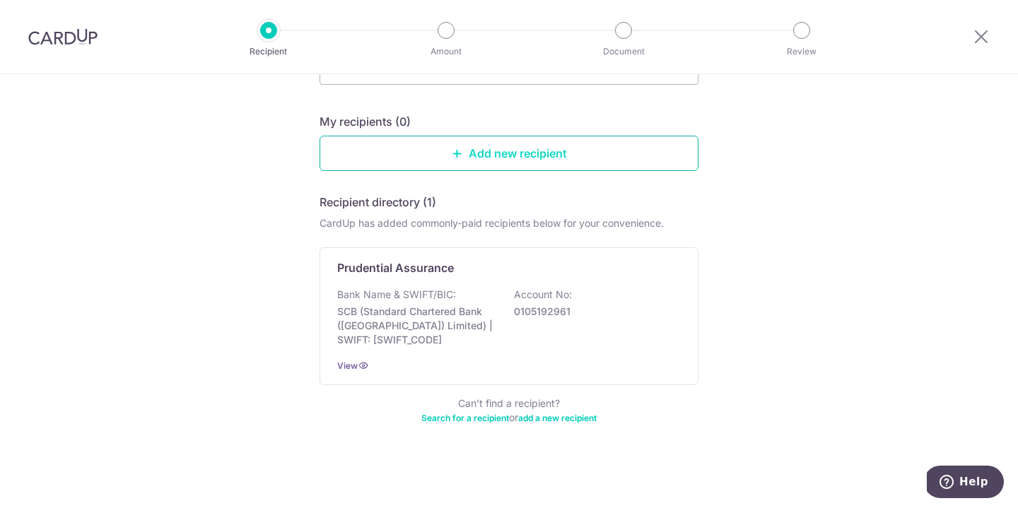
click at [498, 157] on link "Add new recipient" at bounding box center [508, 153] width 379 height 35
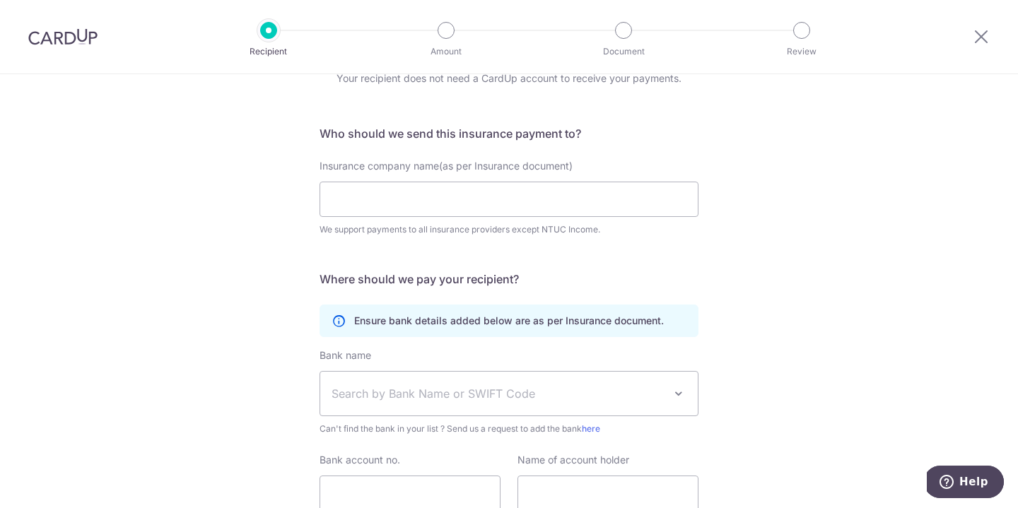
scroll to position [71, 0]
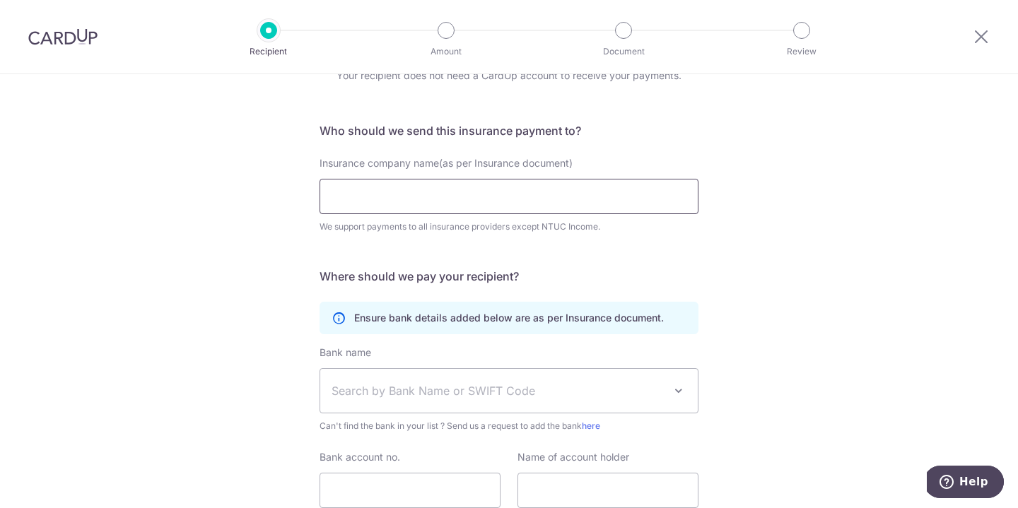
click at [507, 195] on input "Insurance company name(as per Insurance document)" at bounding box center [508, 196] width 379 height 35
type input "p"
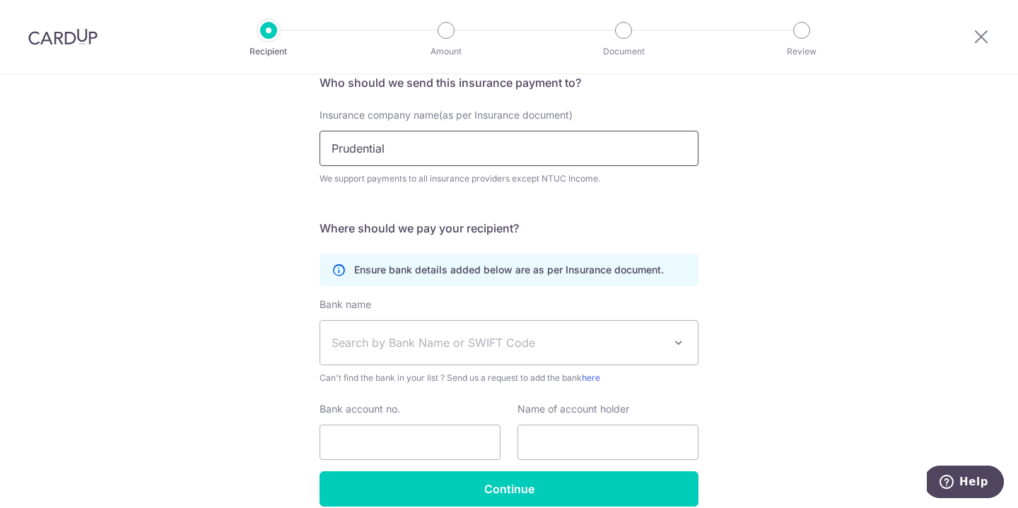
scroll to position [184, 0]
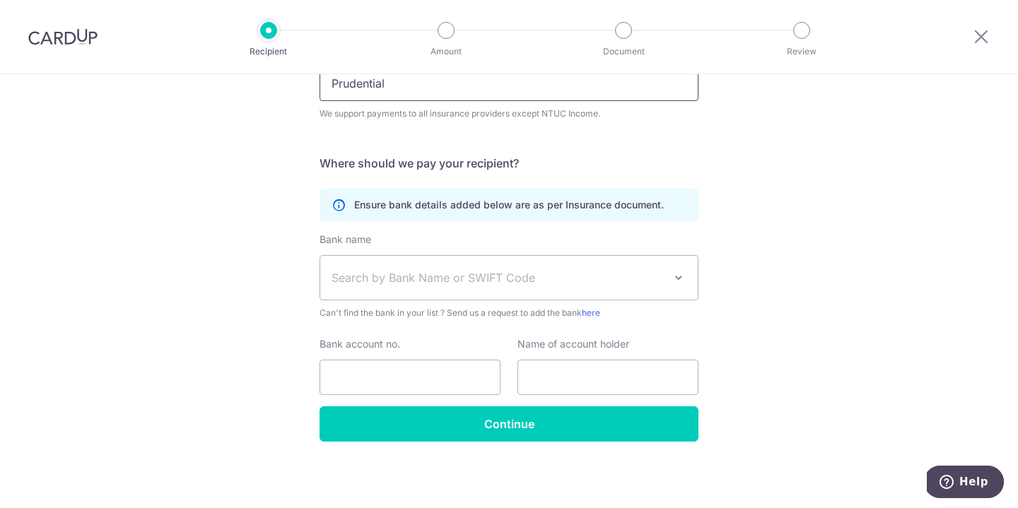
type input "Prudential"
click at [672, 279] on span at bounding box center [678, 277] width 17 height 17
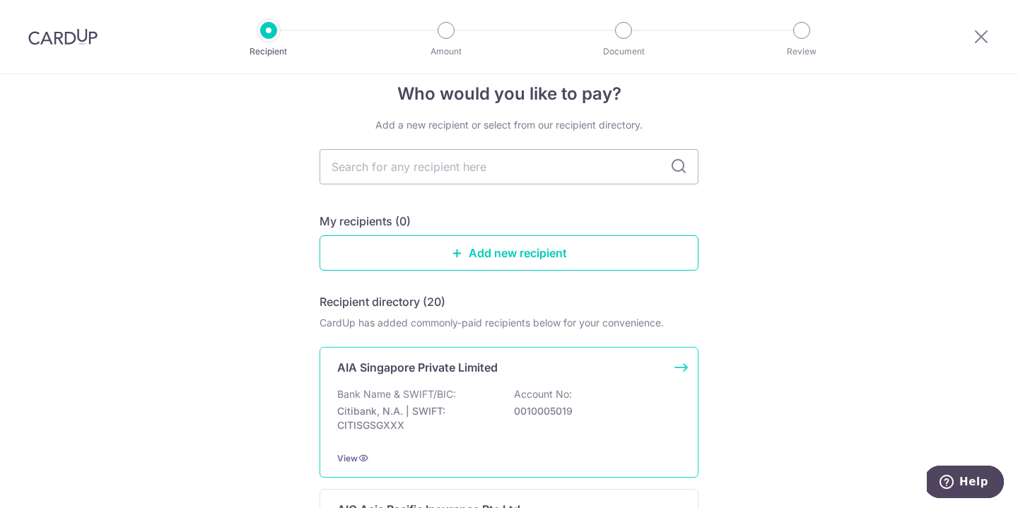
scroll to position [8, 0]
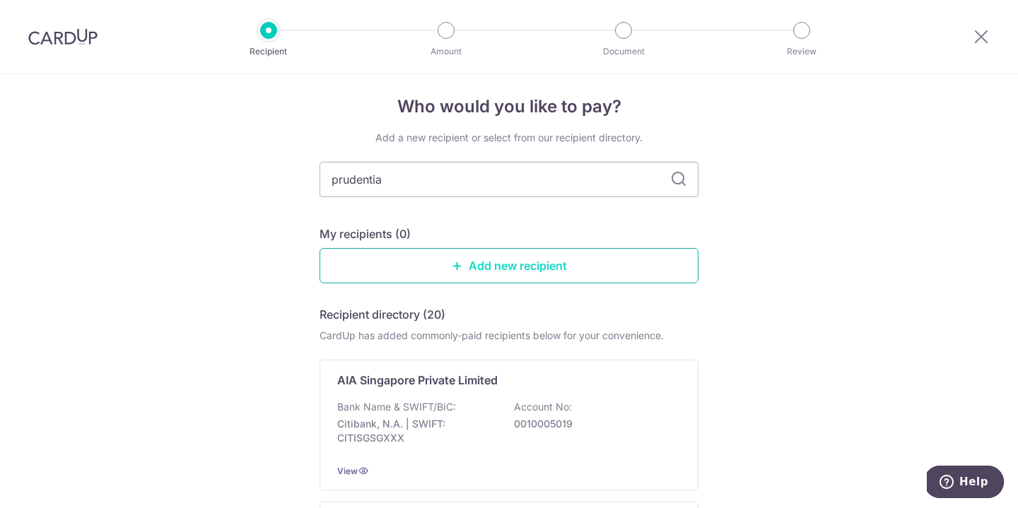
type input "prudential"
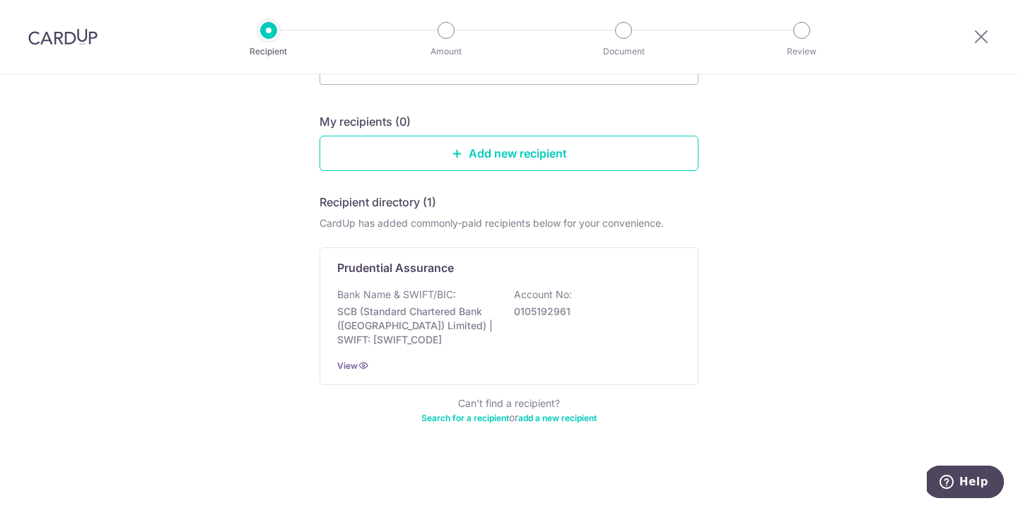
scroll to position [121, 0]
click at [517, 152] on link "Add new recipient" at bounding box center [508, 153] width 379 height 35
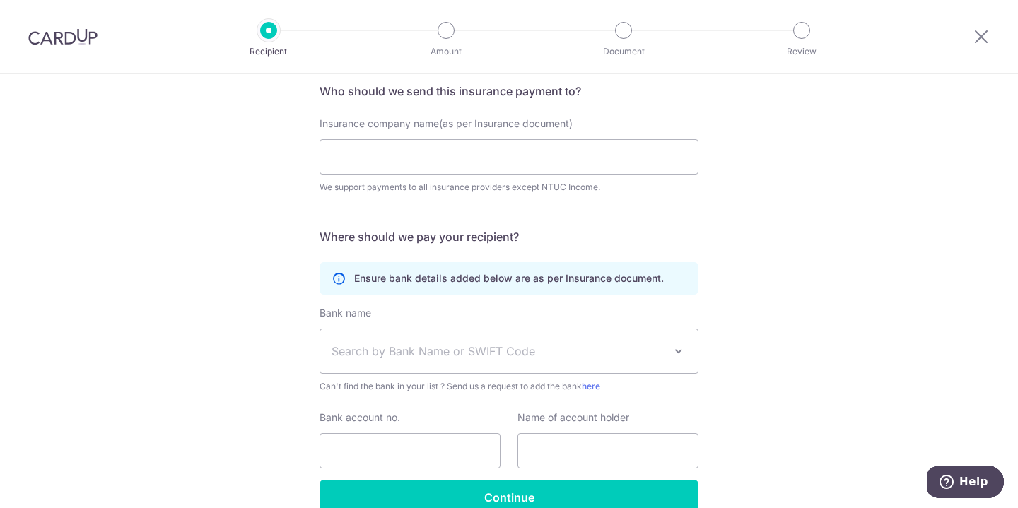
scroll to position [112, 0]
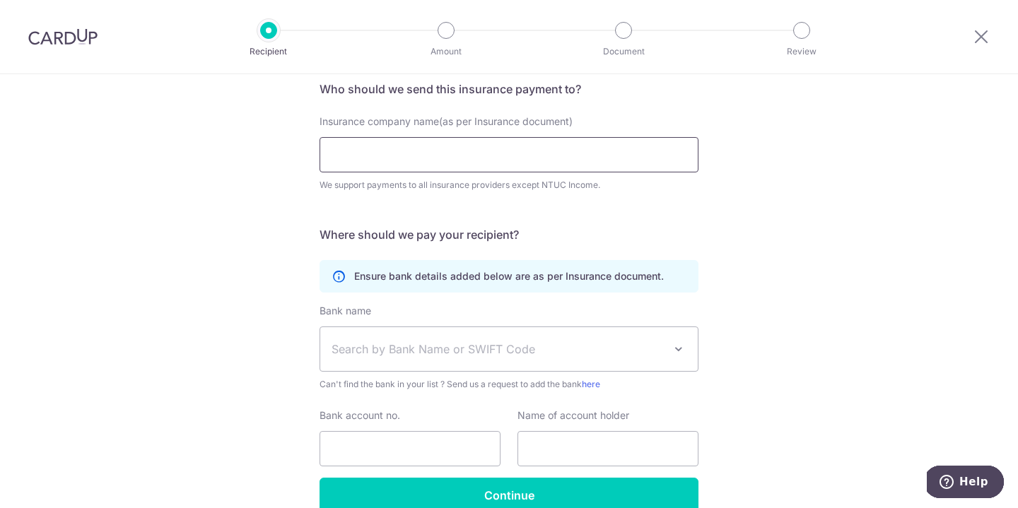
click at [511, 152] on input "Insurance company name(as per Insurance document)" at bounding box center [508, 154] width 379 height 35
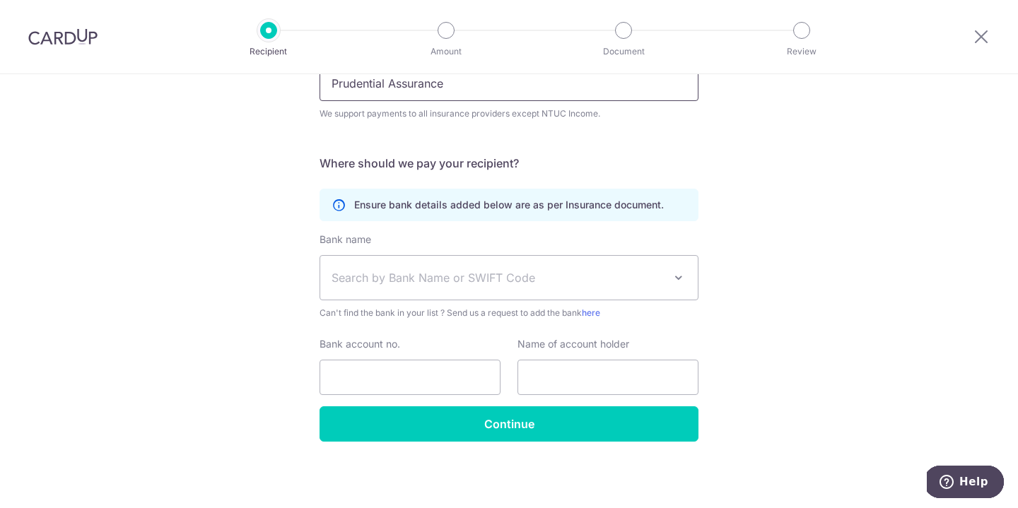
scroll to position [184, 0]
type input "Prudential Assurance"
click at [664, 276] on span "Search by Bank Name or SWIFT Code" at bounding box center [508, 278] width 377 height 44
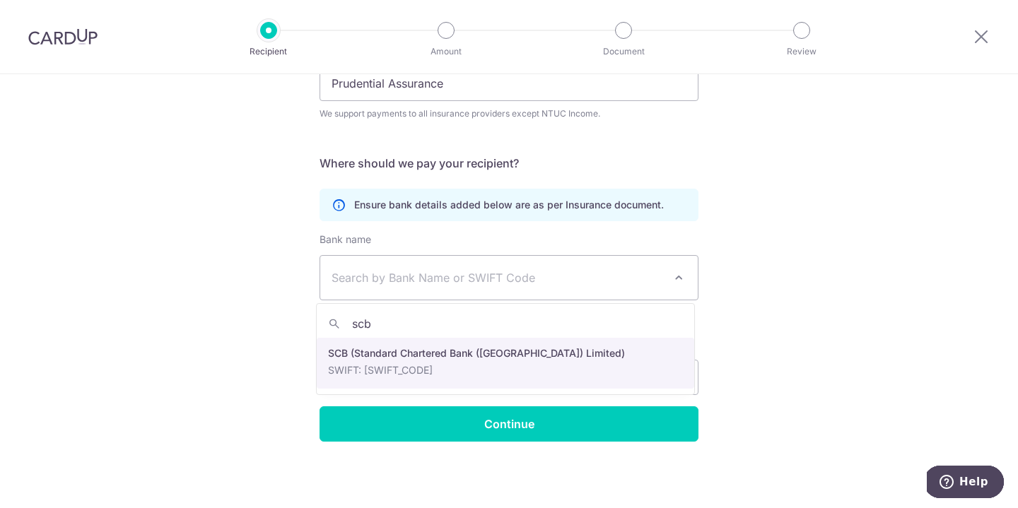
type input "scb"
select select "14"
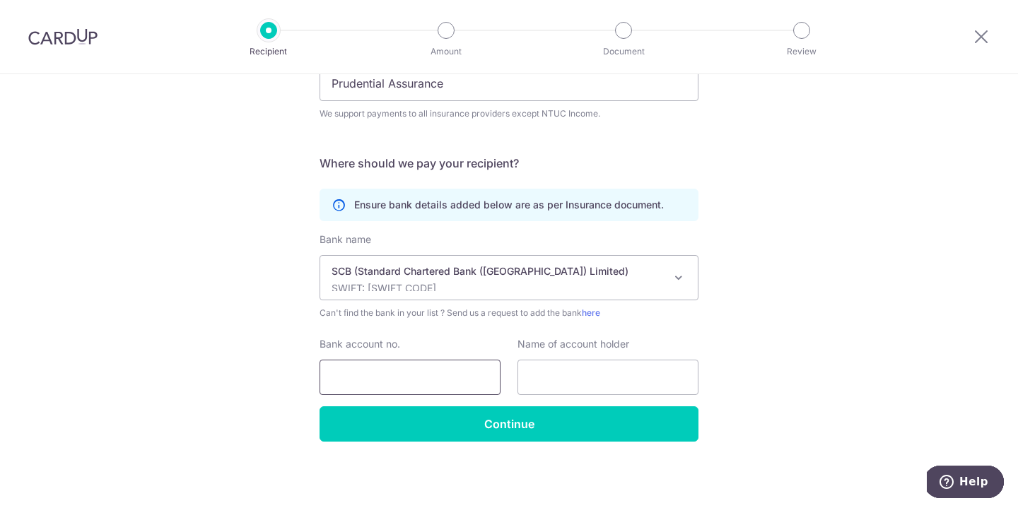
click at [458, 384] on input "Bank account no." at bounding box center [409, 377] width 181 height 35
type input "0105192961"
click at [624, 375] on input "text" at bounding box center [607, 377] width 181 height 35
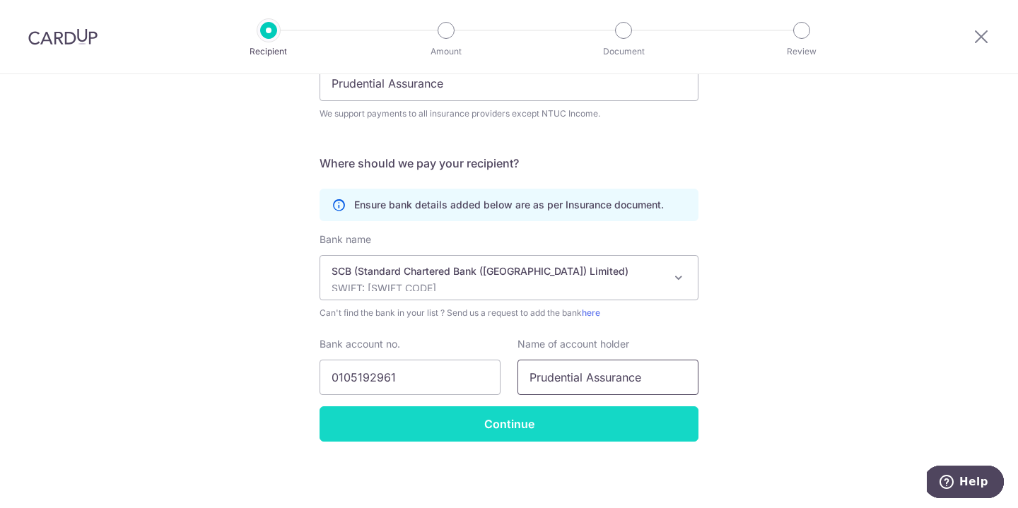
type input "Prudential Assurance"
click at [518, 433] on input "Continue" at bounding box center [508, 423] width 379 height 35
